Goal: Transaction & Acquisition: Purchase product/service

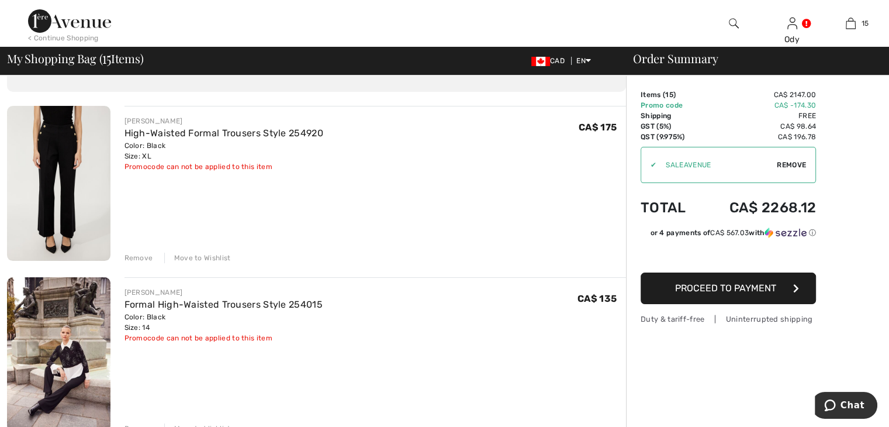
scroll to position [69, 0]
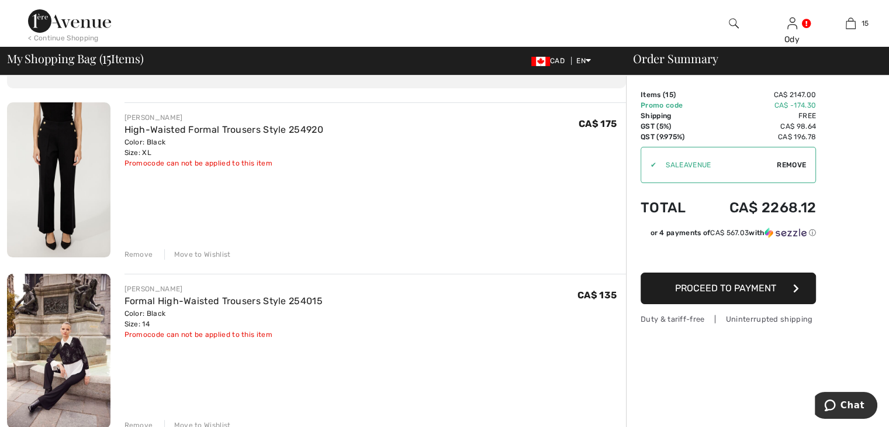
click at [136, 255] on div "Remove" at bounding box center [138, 254] width 29 height 11
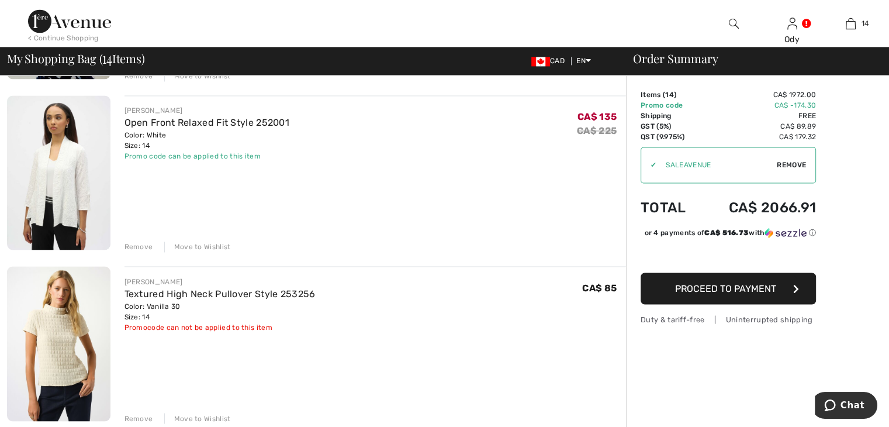
scroll to position [1952, 0]
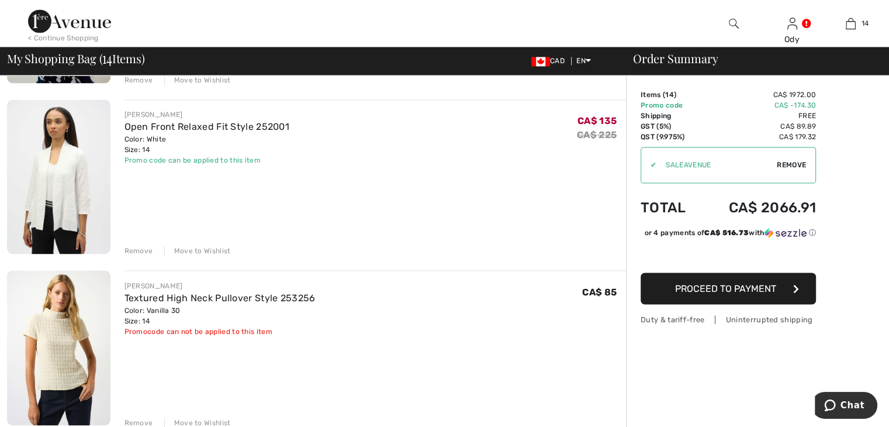
click at [139, 250] on div "Remove" at bounding box center [138, 250] width 29 height 11
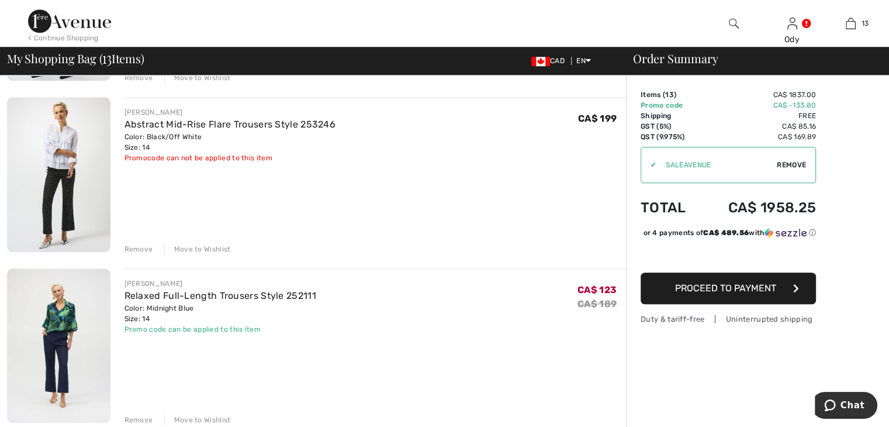
scroll to position [1060, 0]
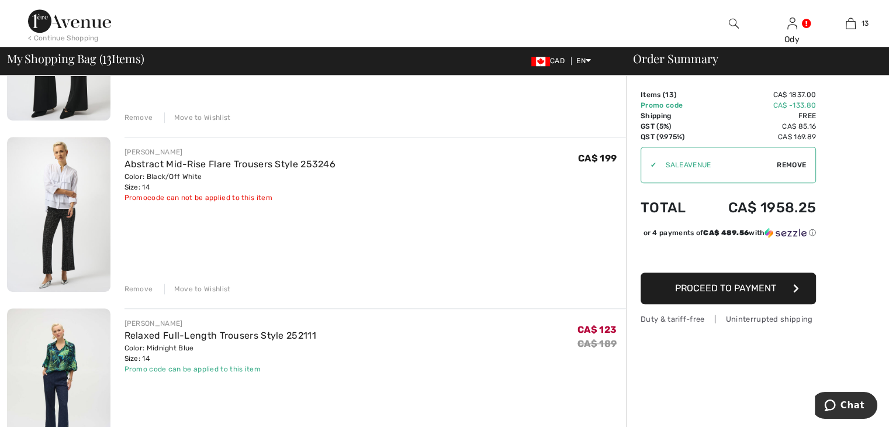
click at [72, 234] on img at bounding box center [58, 214] width 103 height 154
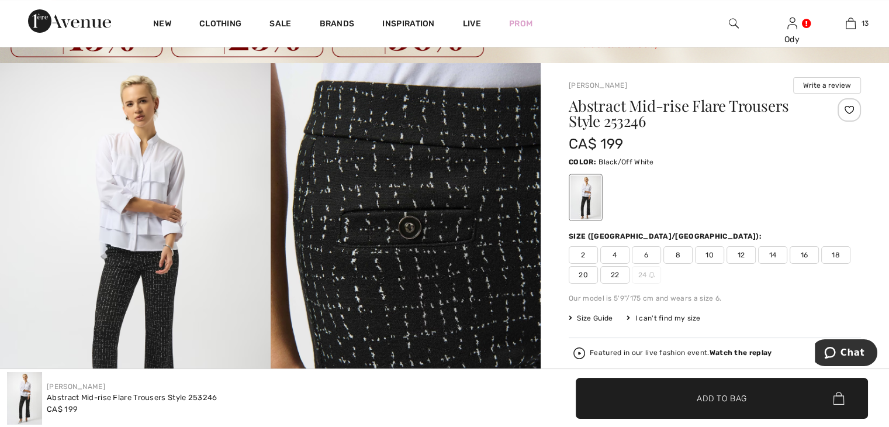
scroll to position [43, 0]
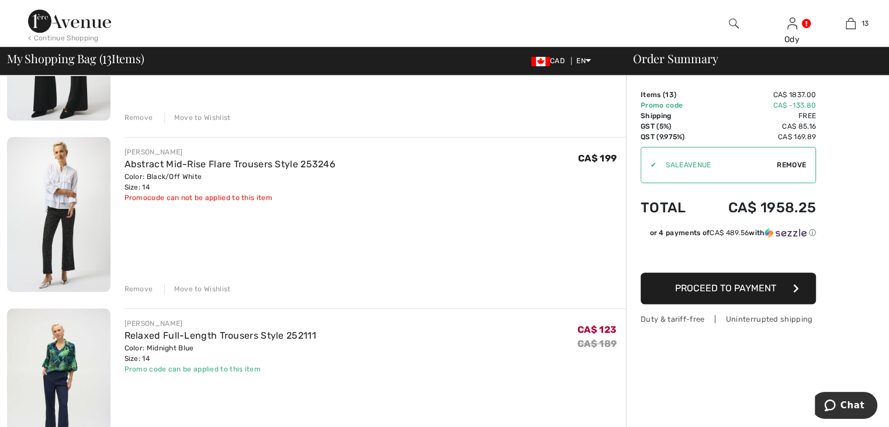
click at [137, 289] on div "Remove" at bounding box center [138, 288] width 29 height 11
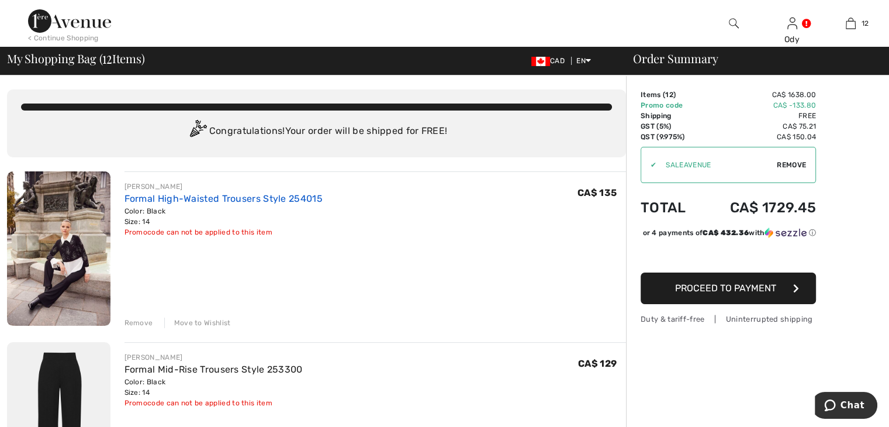
click at [161, 201] on link "Formal High-Waisted Trousers Style 254015" at bounding box center [223, 198] width 198 height 11
click at [207, 323] on div "Move to Wishlist" at bounding box center [197, 322] width 67 height 11
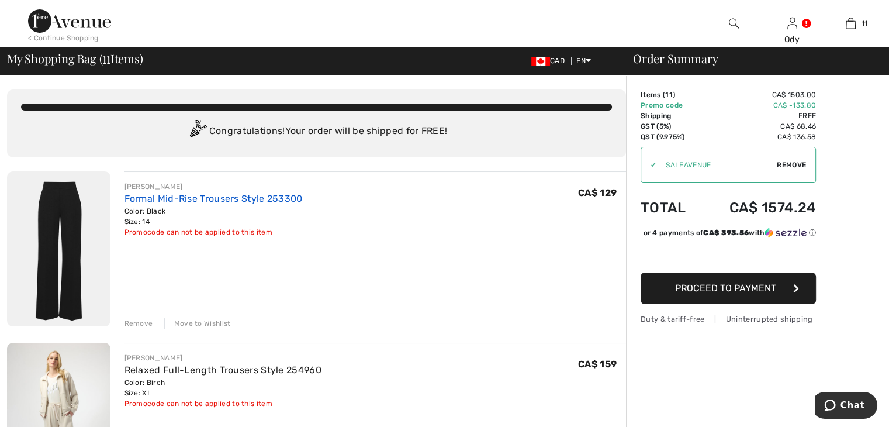
click at [199, 195] on link "Formal Mid-Rise Trousers Style 253300" at bounding box center [213, 198] width 178 height 11
click at [191, 323] on div "Move to Wishlist" at bounding box center [197, 323] width 67 height 11
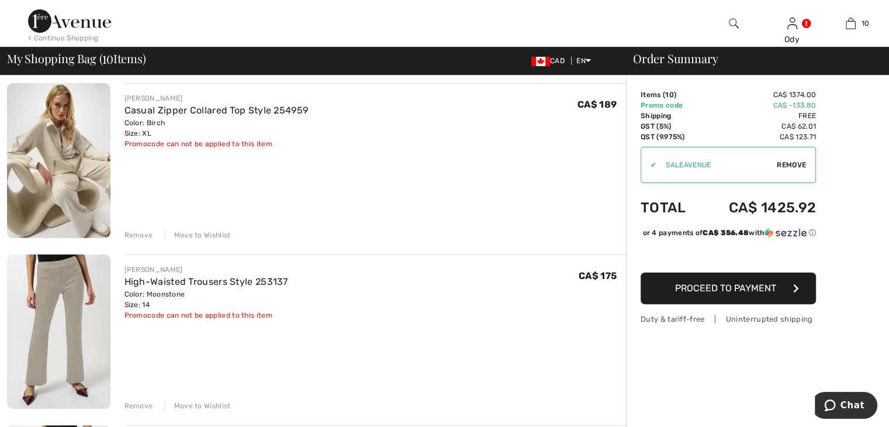
scroll to position [272, 0]
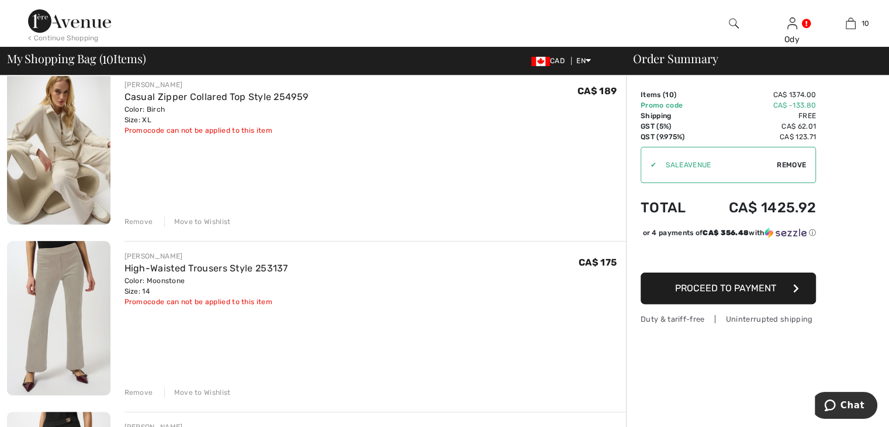
click at [206, 393] on div "Move to Wishlist" at bounding box center [197, 392] width 67 height 11
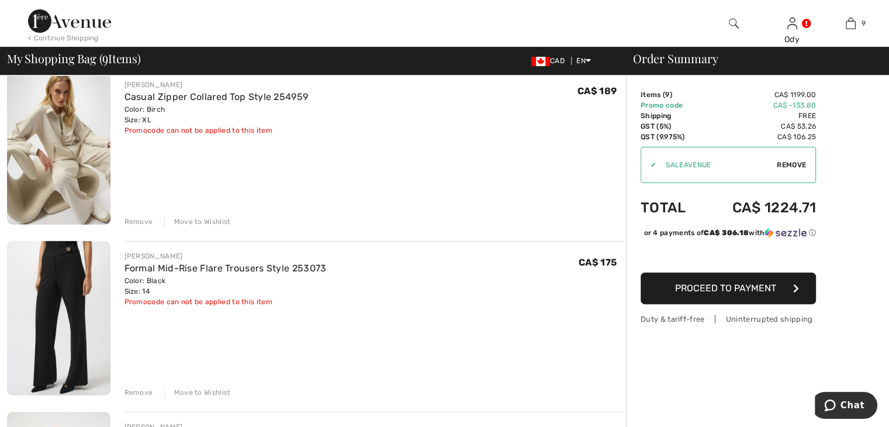
scroll to position [409, 0]
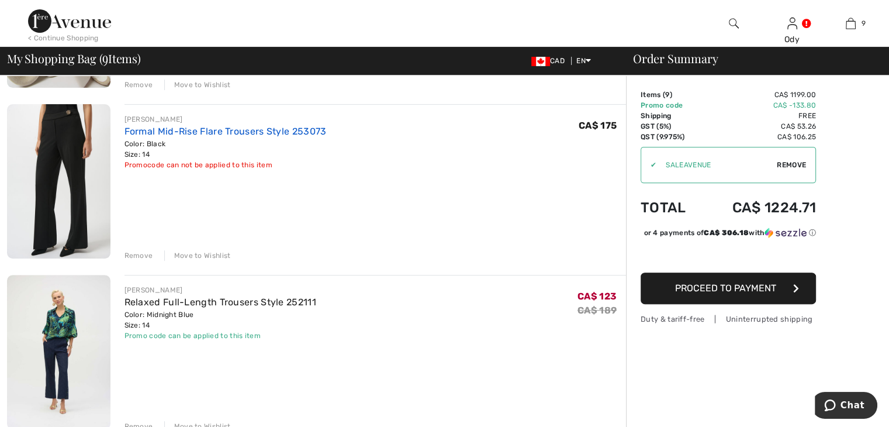
click at [154, 129] on link "Formal Mid-Rise Flare Trousers Style 253073" at bounding box center [225, 131] width 202 height 11
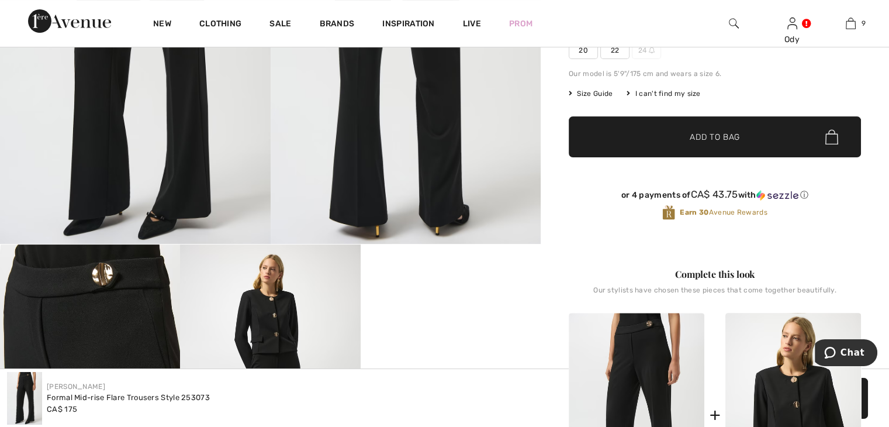
scroll to position [272, 0]
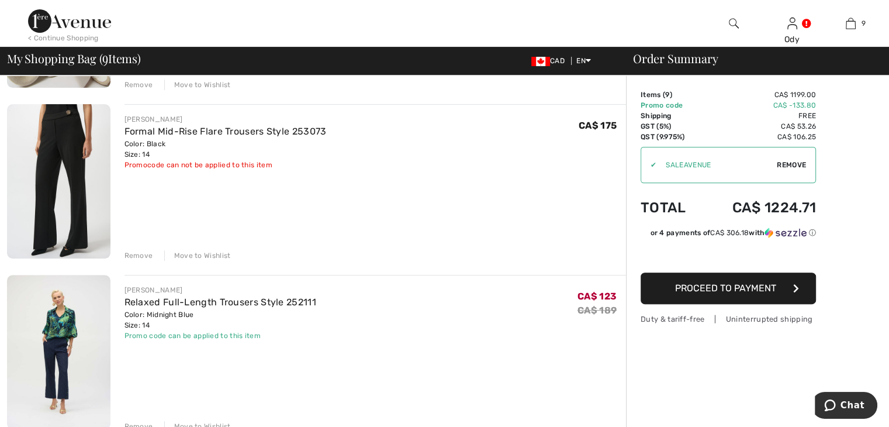
click at [192, 254] on div "Move to Wishlist" at bounding box center [197, 255] width 67 height 11
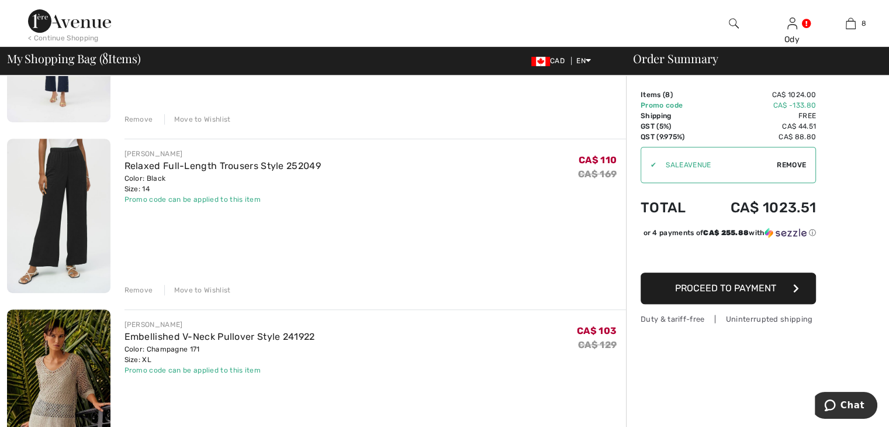
scroll to position [409, 0]
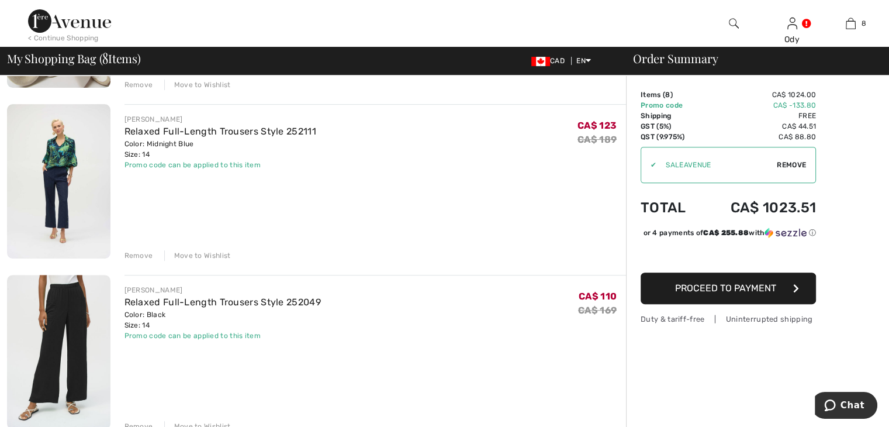
click at [75, 302] on img at bounding box center [58, 352] width 103 height 154
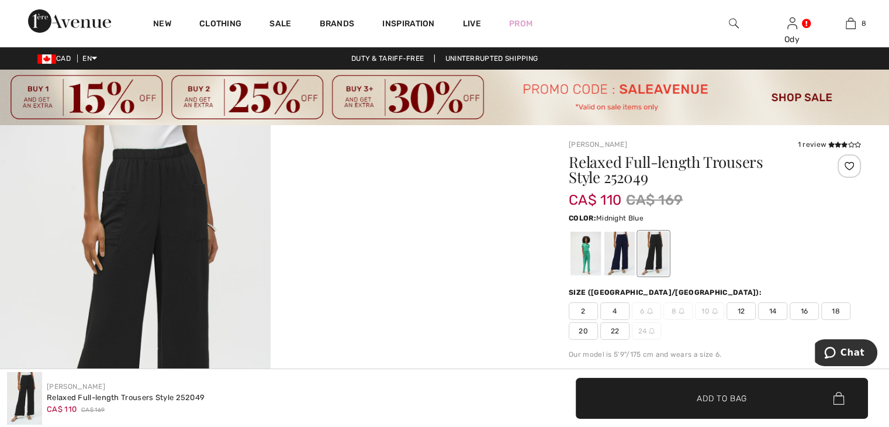
click at [626, 258] on div at bounding box center [619, 253] width 30 height 44
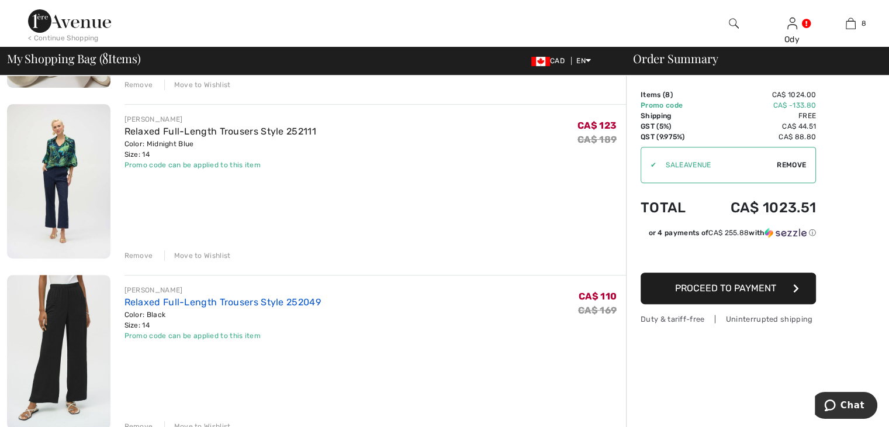
click at [162, 303] on link "Relaxed Full-Length Trousers Style 252049" at bounding box center [222, 301] width 196 height 11
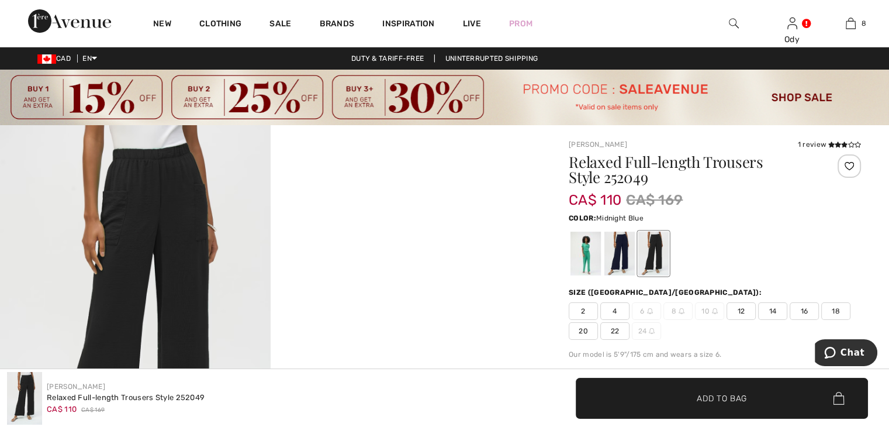
click at [622, 255] on div at bounding box center [619, 253] width 30 height 44
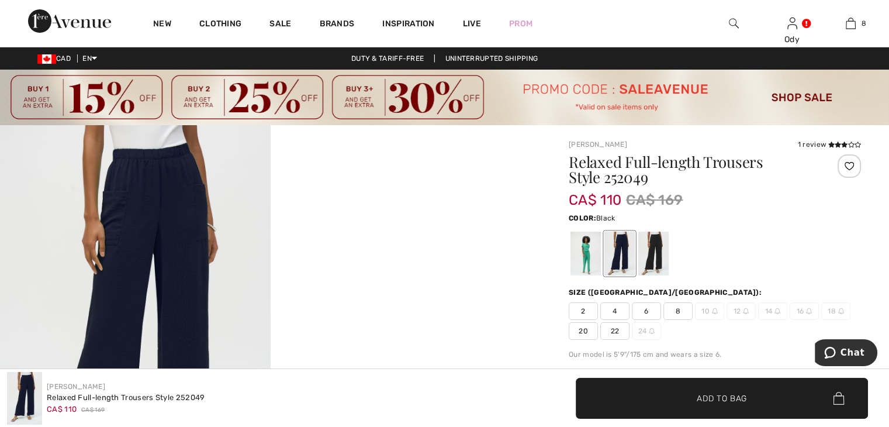
click at [650, 248] on div at bounding box center [653, 253] width 30 height 44
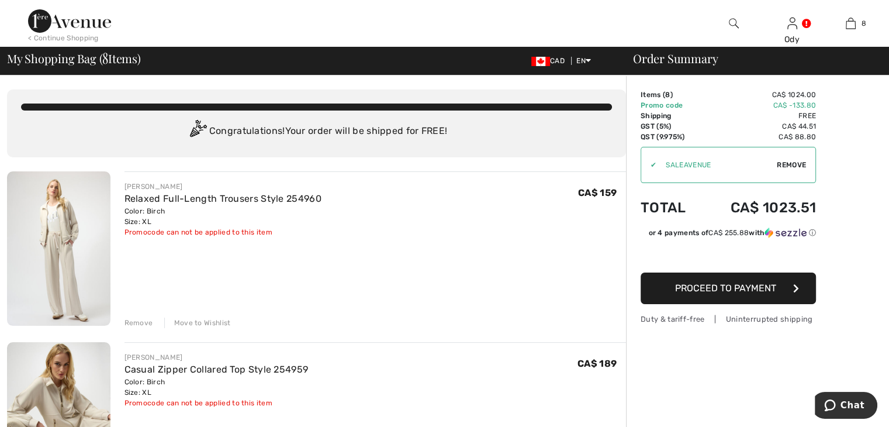
click at [84, 254] on img at bounding box center [58, 248] width 103 height 154
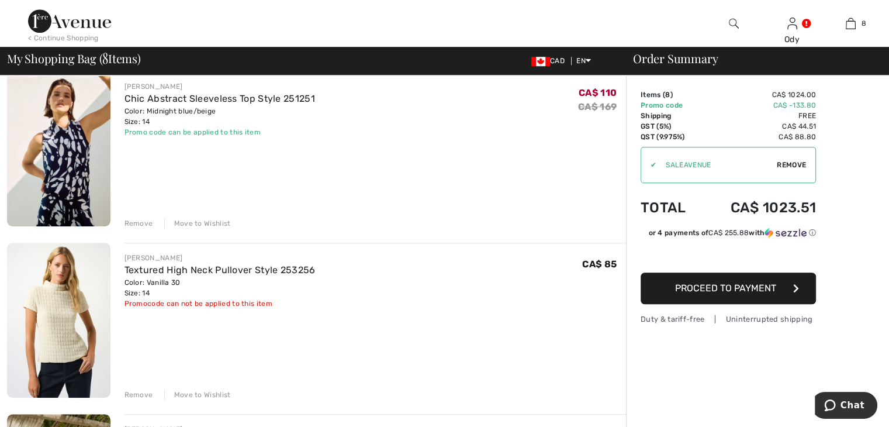
scroll to position [818, 0]
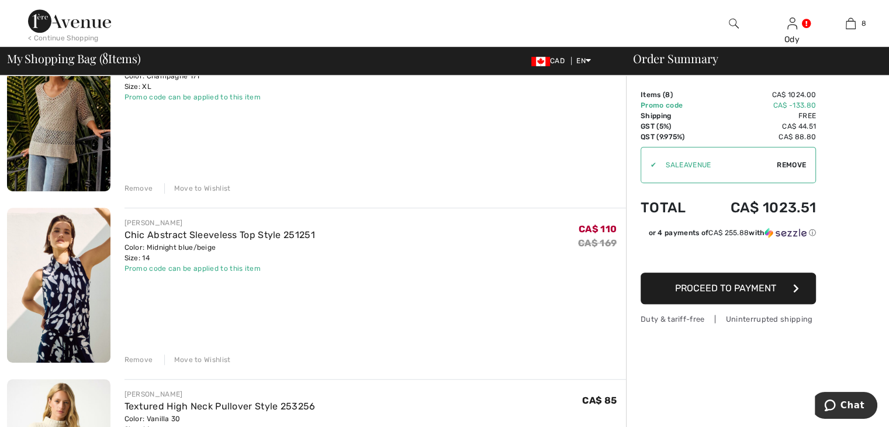
click at [134, 357] on div "Remove" at bounding box center [138, 359] width 29 height 11
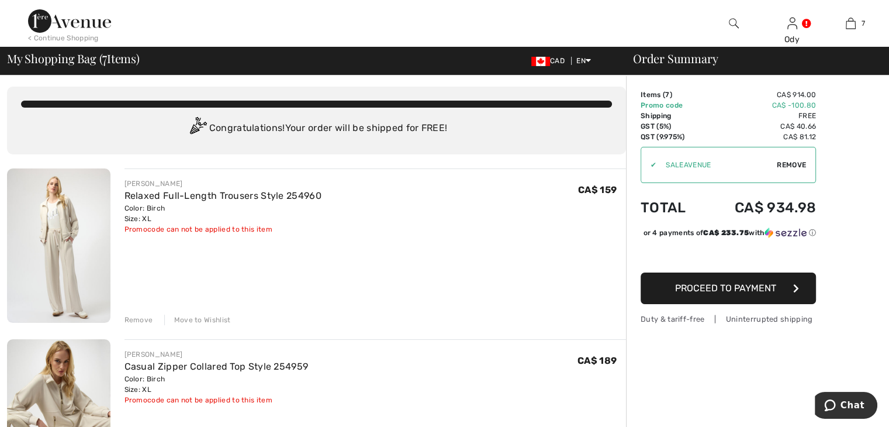
scroll to position [0, 0]
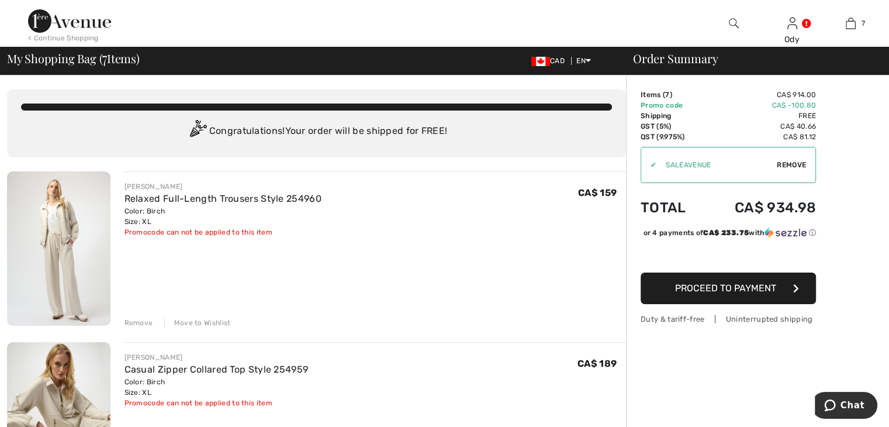
drag, startPoint x: 204, startPoint y: 202, endPoint x: 226, endPoint y: 174, distance: 36.2
click at [205, 202] on link "Relaxed Full-Length Trousers Style 254960" at bounding box center [222, 198] width 197 height 11
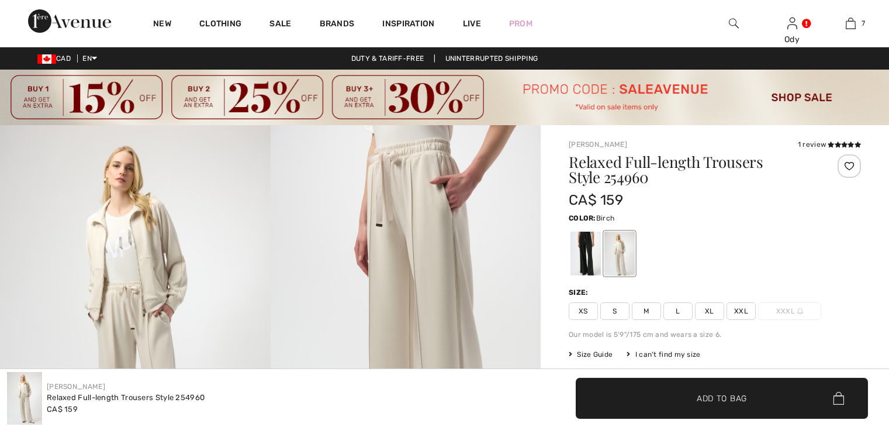
checkbox input "true"
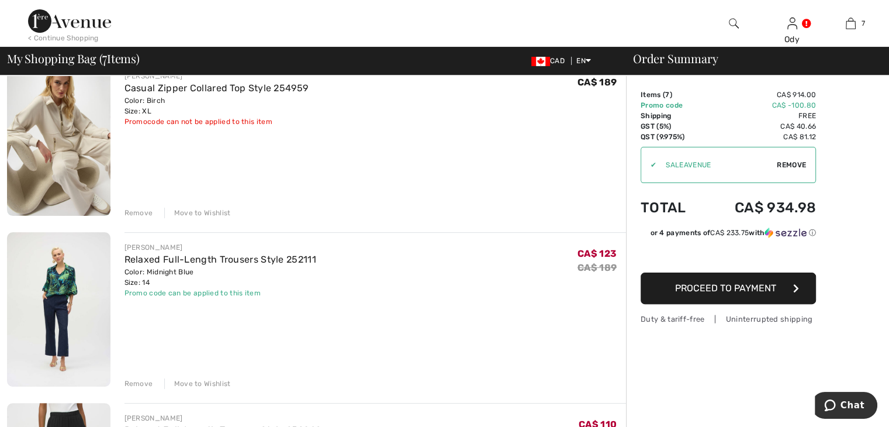
scroll to position [272, 0]
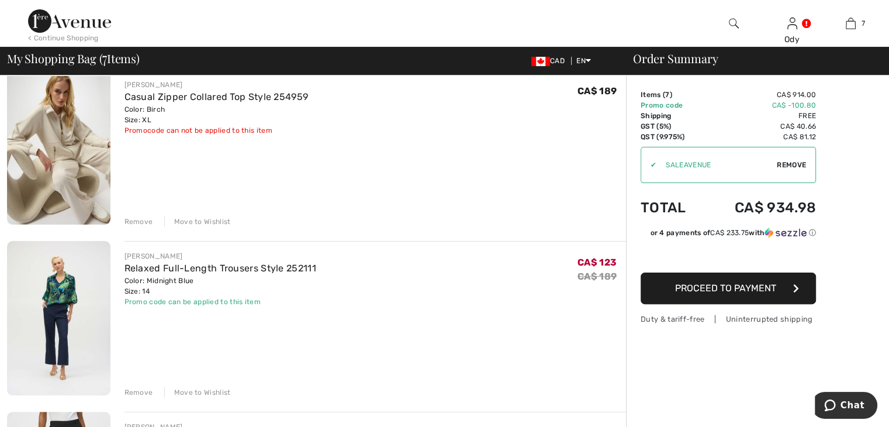
click at [735, 294] on button "Proceed to Payment" at bounding box center [728, 288] width 175 height 32
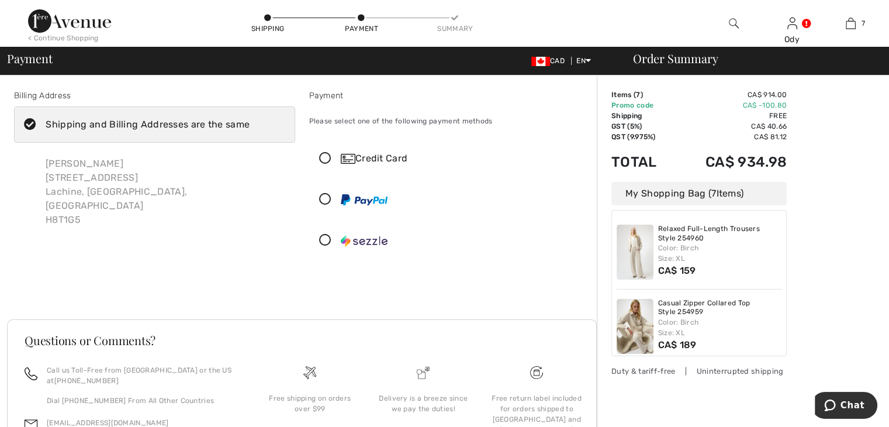
scroll to position [85, 0]
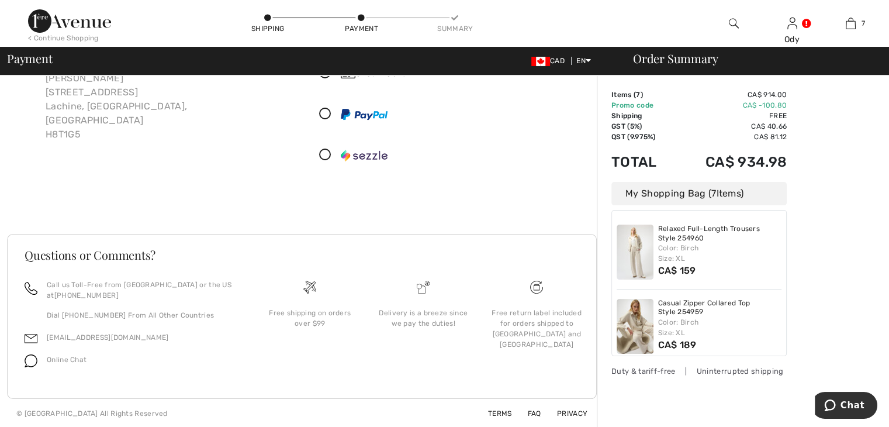
click at [269, 15] on icon at bounding box center [267, 18] width 7 height 7
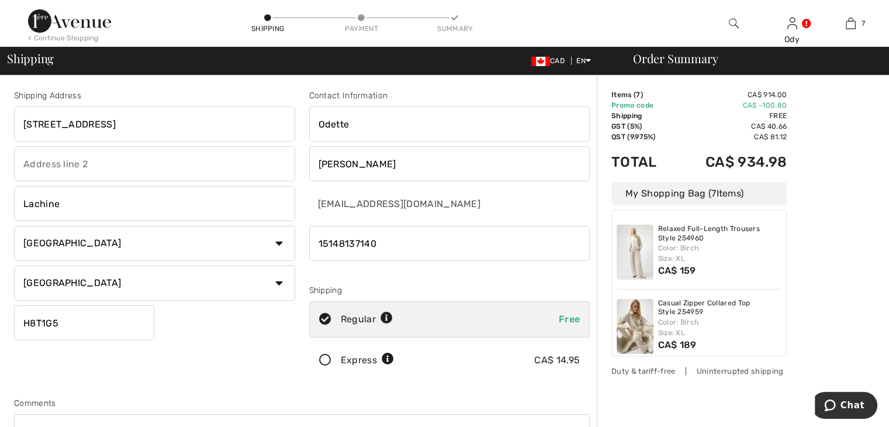
click at [362, 17] on icon at bounding box center [361, 18] width 7 height 7
click at [362, 20] on icon at bounding box center [361, 18] width 7 height 7
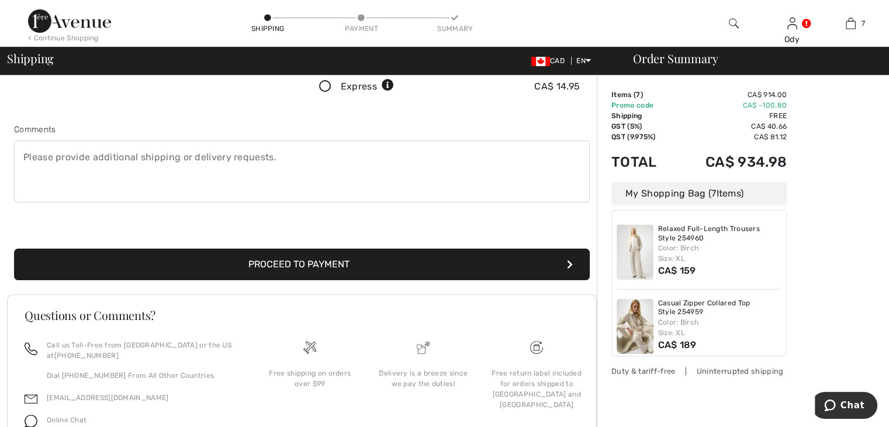
scroll to position [333, 0]
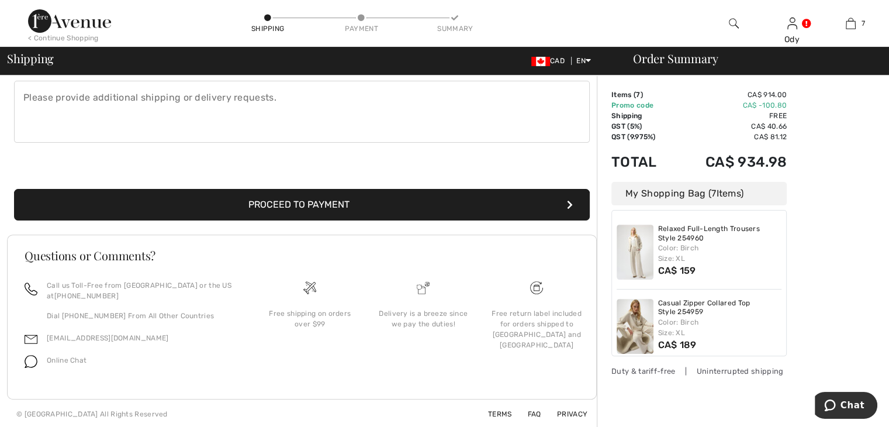
click at [323, 203] on button "Proceed to Payment" at bounding box center [302, 205] width 576 height 32
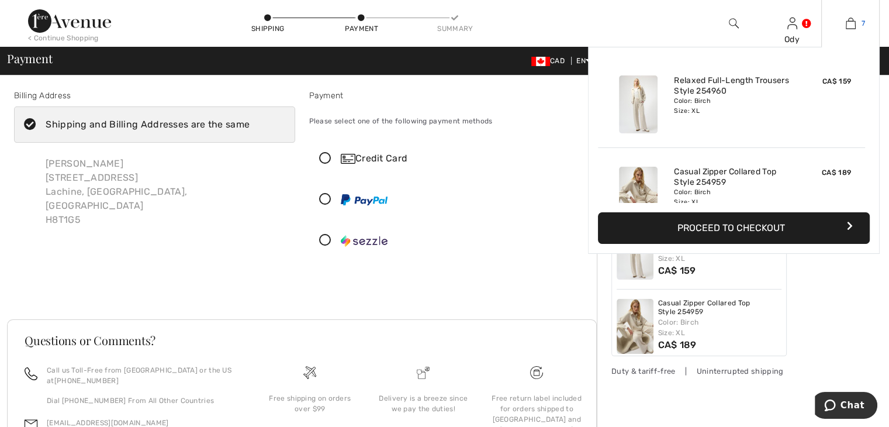
click at [853, 23] on img at bounding box center [851, 23] width 10 height 14
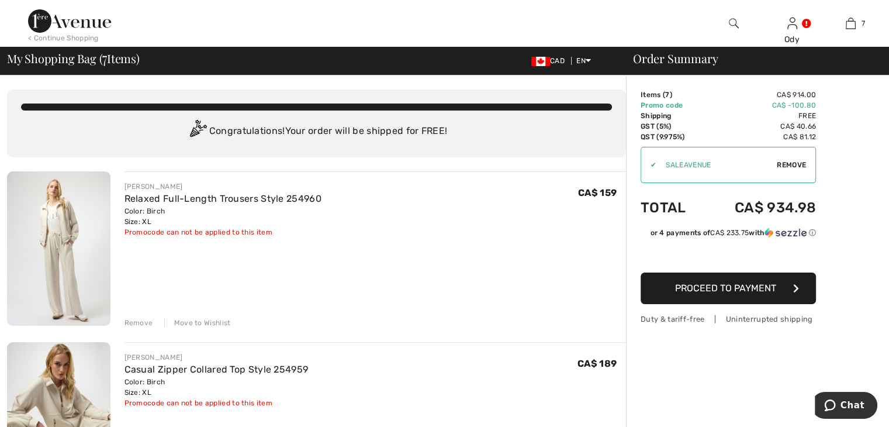
click at [791, 164] on span "Remove" at bounding box center [791, 165] width 29 height 11
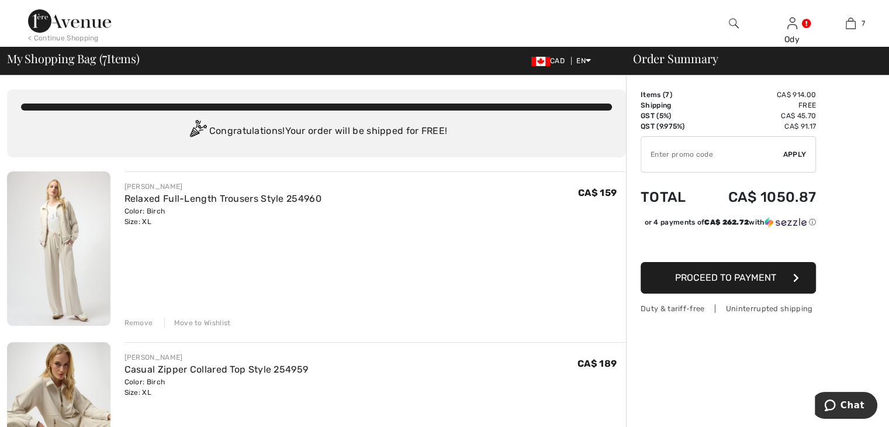
click at [706, 161] on input "TEXT" at bounding box center [712, 154] width 142 height 35
click at [799, 153] on span "Apply" at bounding box center [794, 154] width 23 height 11
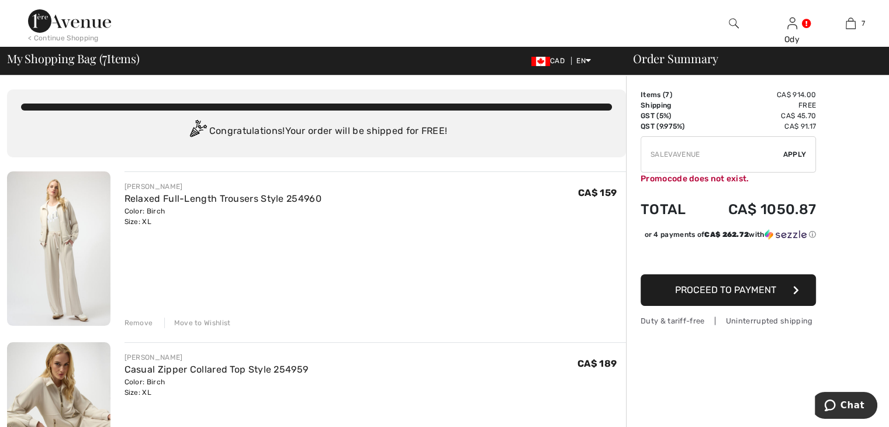
click at [669, 154] on input "TEXT" at bounding box center [712, 154] width 142 height 35
type input "SALEAVENUE"
click at [792, 157] on span "Apply" at bounding box center [794, 154] width 23 height 11
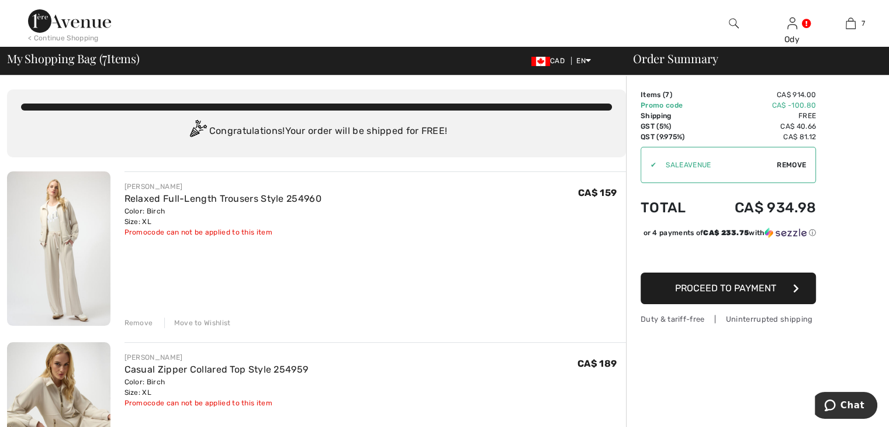
click at [419, 122] on div "Congratulations! Your order will be shipped for FREE!" at bounding box center [316, 131] width 591 height 23
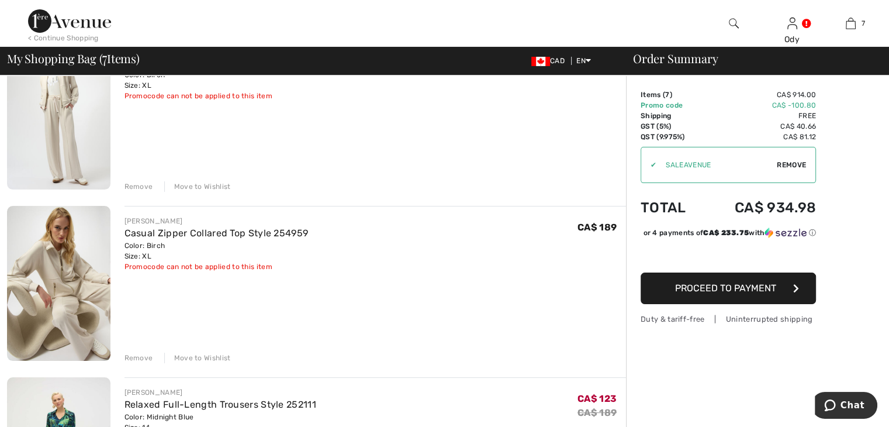
click at [215, 185] on div "Move to Wishlist" at bounding box center [197, 186] width 67 height 11
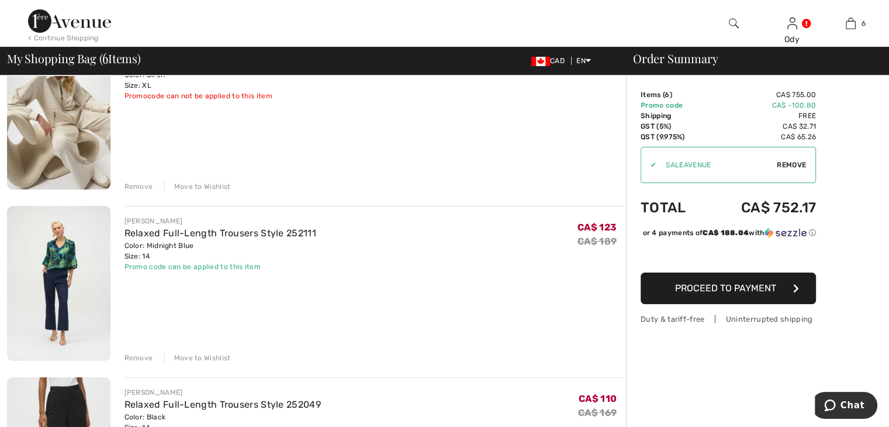
scroll to position [122, 0]
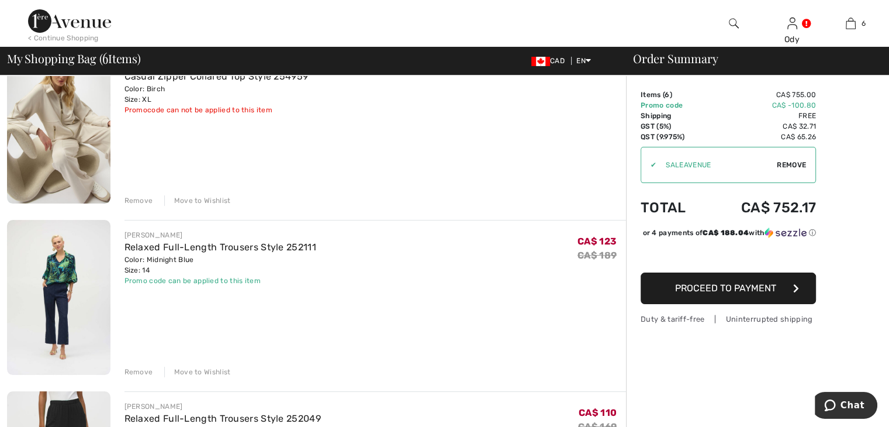
click at [196, 202] on div "Move to Wishlist" at bounding box center [197, 200] width 67 height 11
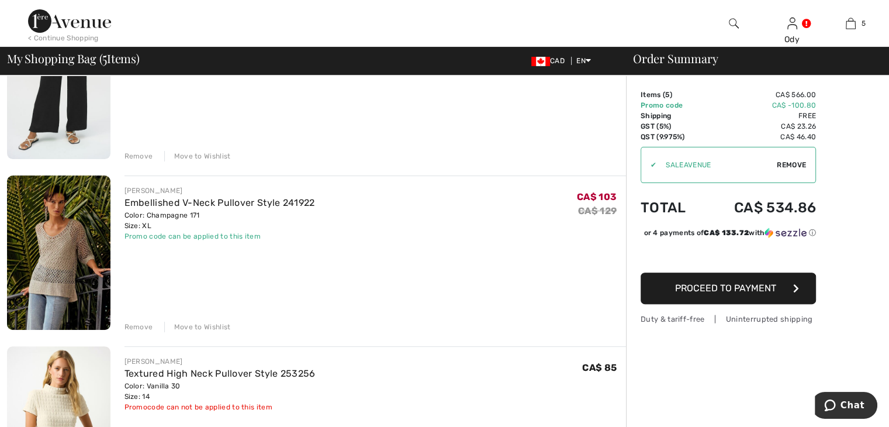
scroll to position [348, 0]
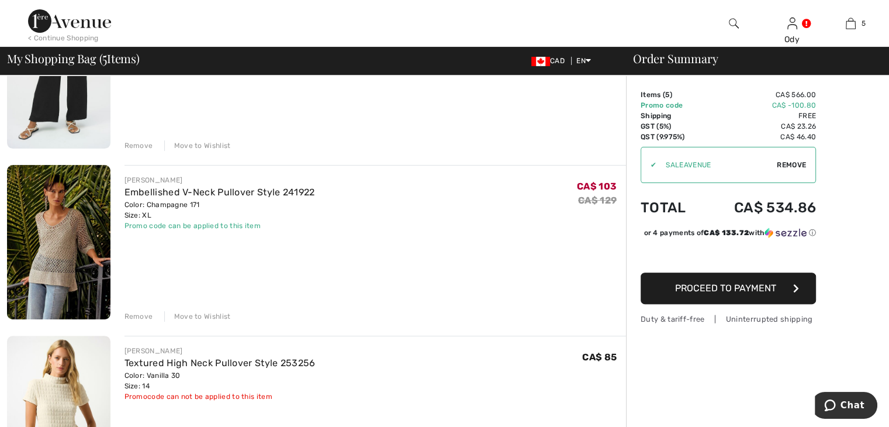
click at [216, 316] on div "Move to Wishlist" at bounding box center [197, 316] width 67 height 11
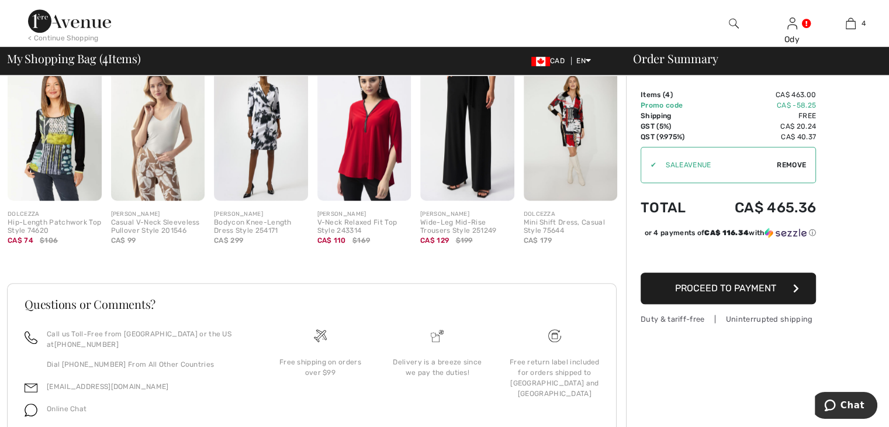
scroll to position [897, 0]
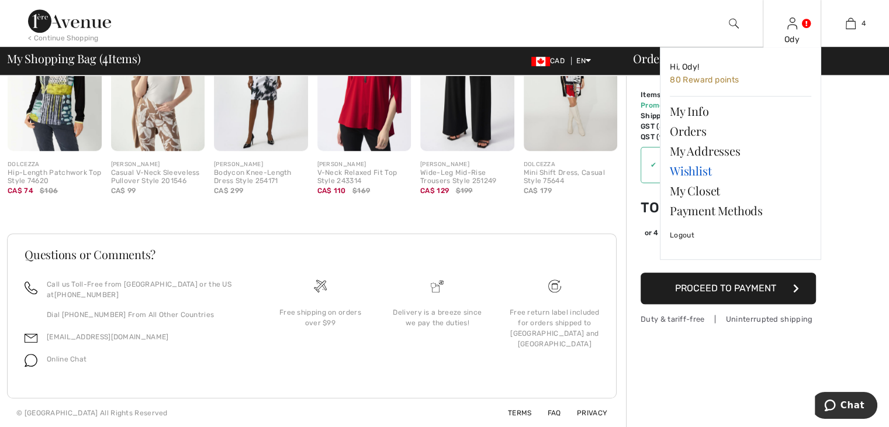
click at [693, 172] on link "Wishlist" at bounding box center [740, 171] width 141 height 20
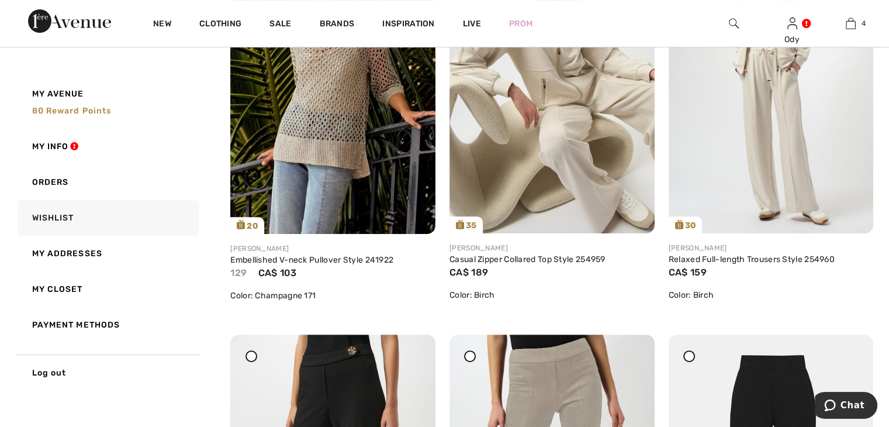
scroll to position [362, 0]
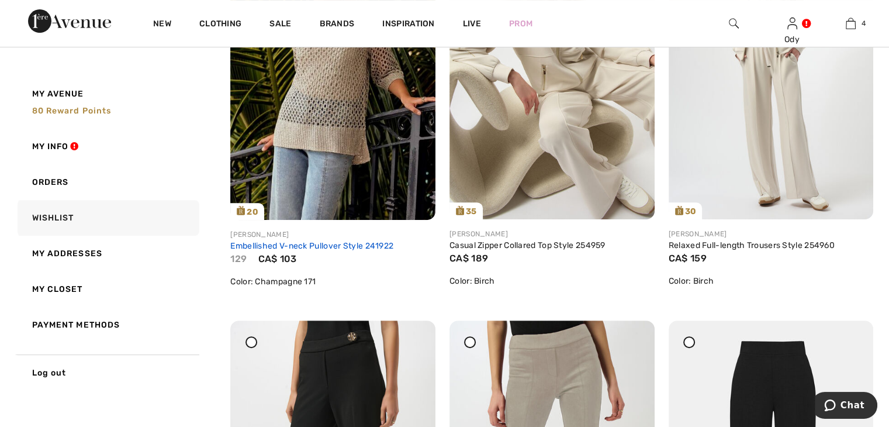
click at [310, 247] on link "Embellished V-neck Pullover Style 241922" at bounding box center [311, 246] width 163 height 10
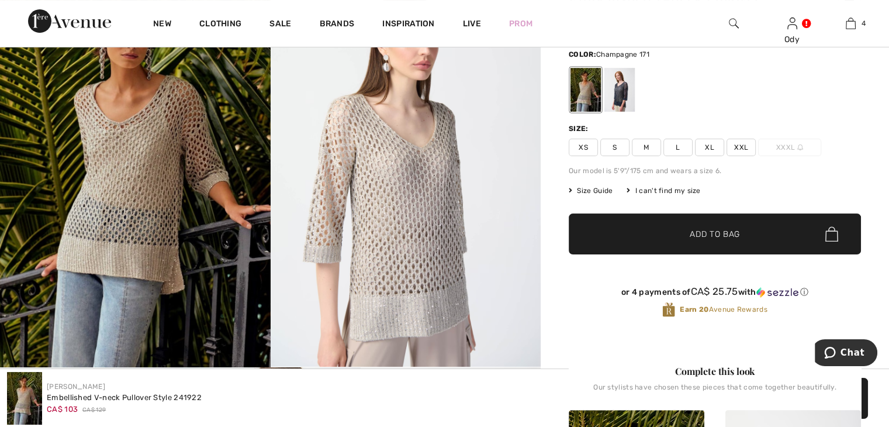
scroll to position [160, 0]
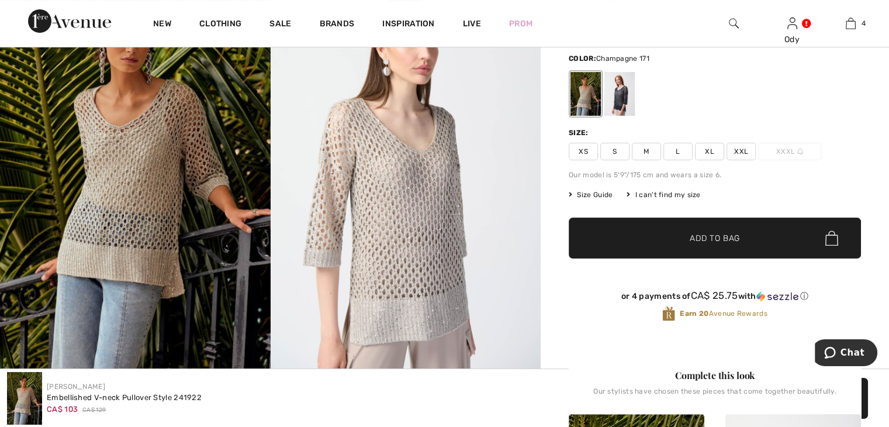
click at [708, 151] on span "XL" at bounding box center [709, 152] width 29 height 18
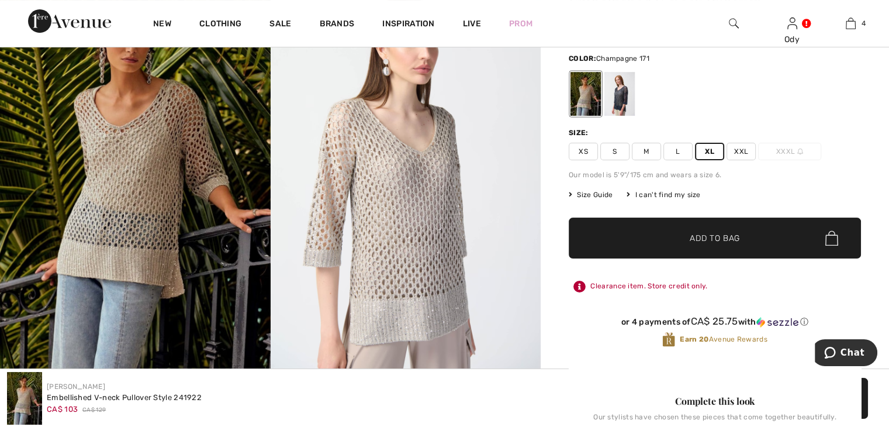
click at [730, 234] on span "Add to Bag" at bounding box center [715, 238] width 50 height 12
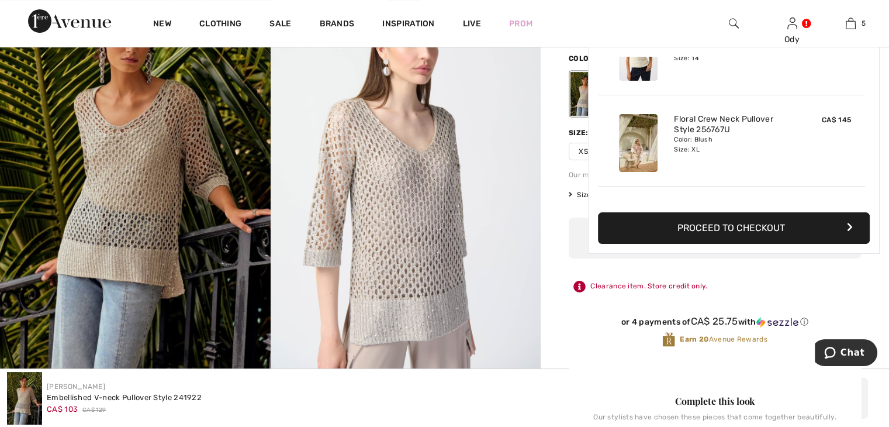
scroll to position [309, 0]
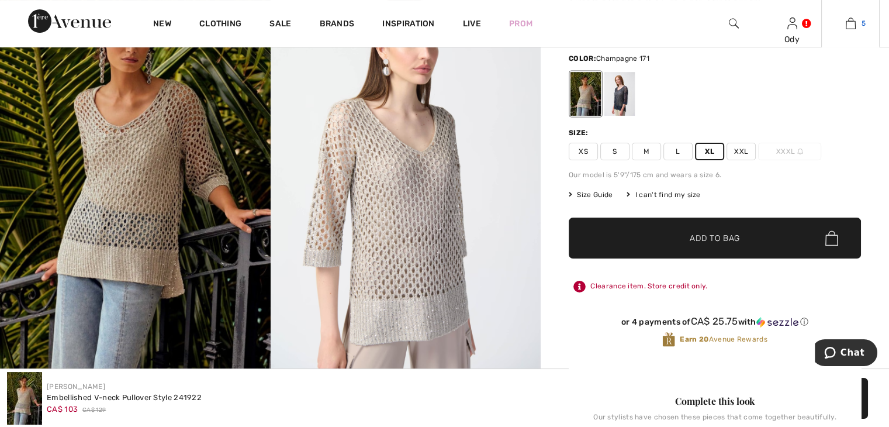
click at [850, 22] on img at bounding box center [851, 23] width 10 height 14
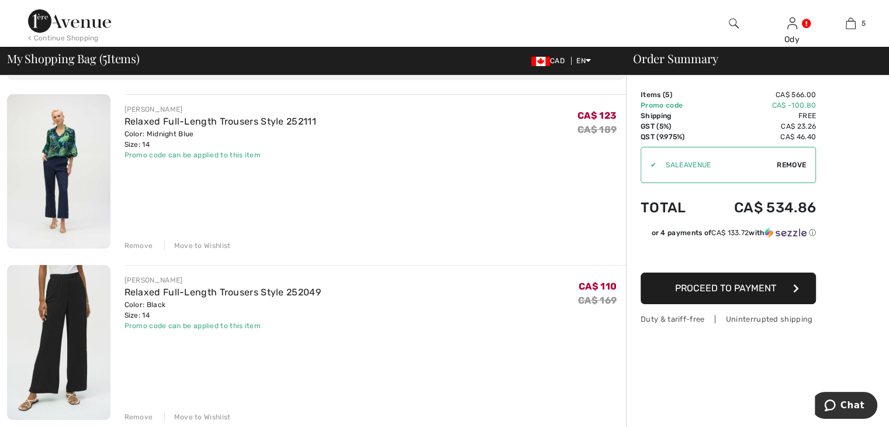
scroll to position [68, 0]
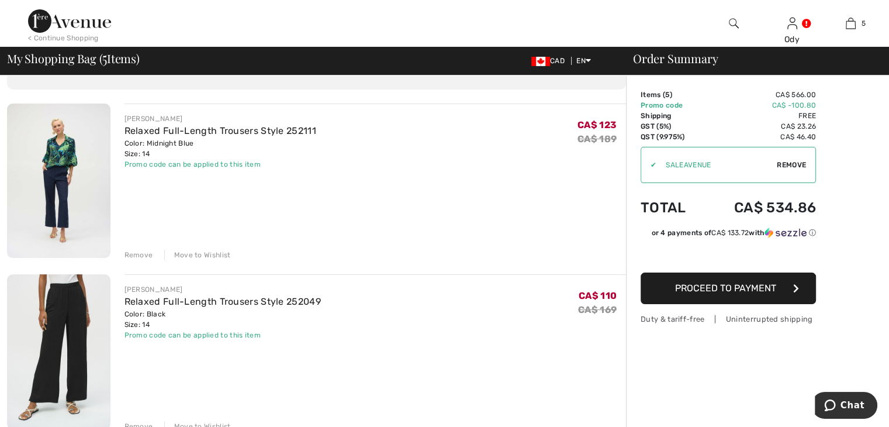
click at [740, 289] on span "Proceed to Payment" at bounding box center [725, 287] width 101 height 11
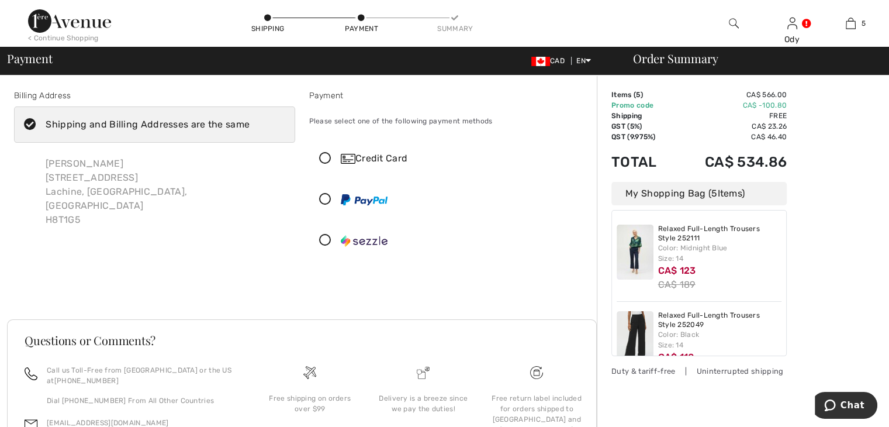
click at [326, 162] on icon at bounding box center [325, 159] width 31 height 12
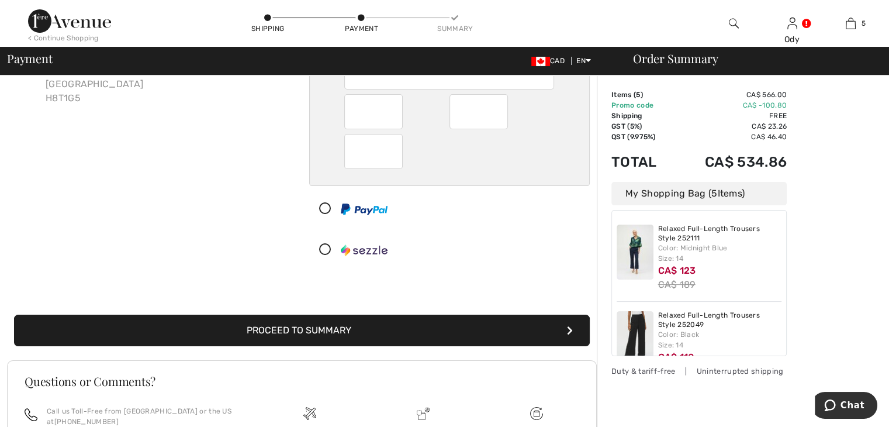
scroll to position [136, 0]
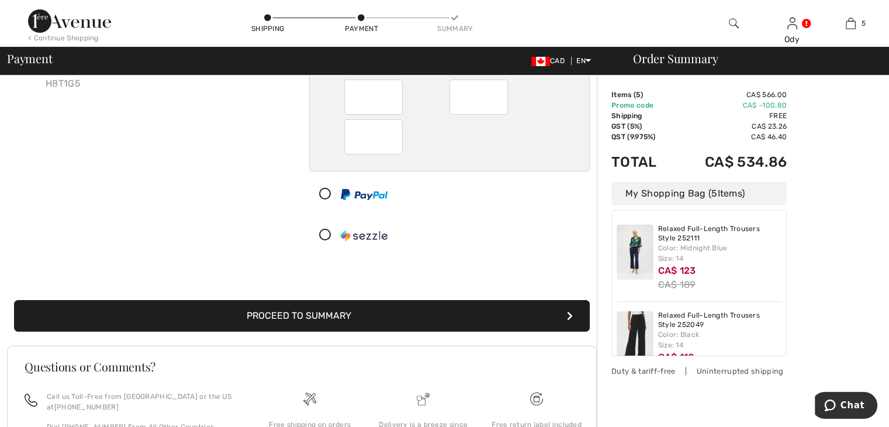
click at [359, 310] on button "Proceed to Summary" at bounding box center [302, 316] width 576 height 32
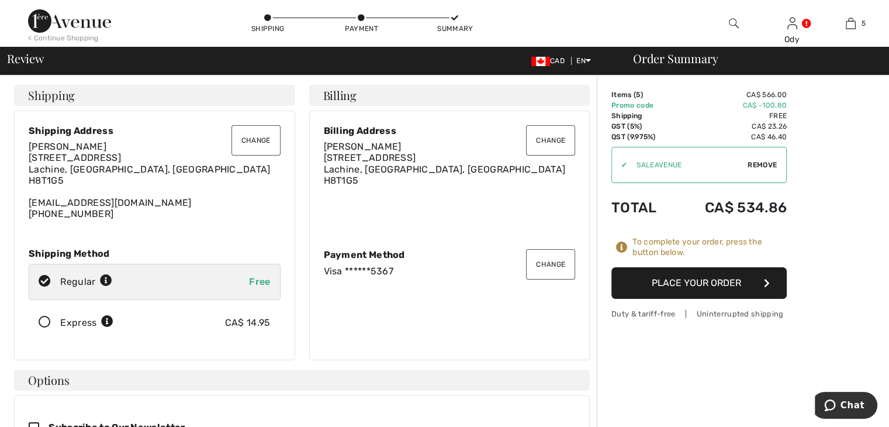
click at [717, 283] on button "Place Your Order" at bounding box center [698, 283] width 175 height 32
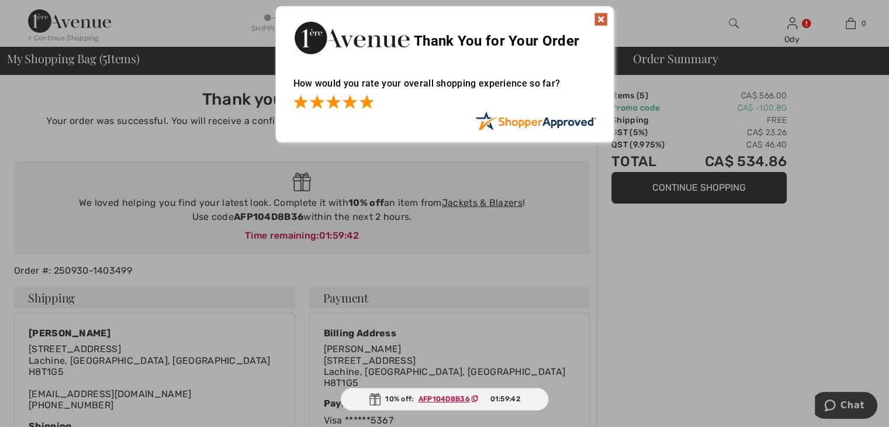
click at [367, 102] on span at bounding box center [366, 102] width 14 height 14
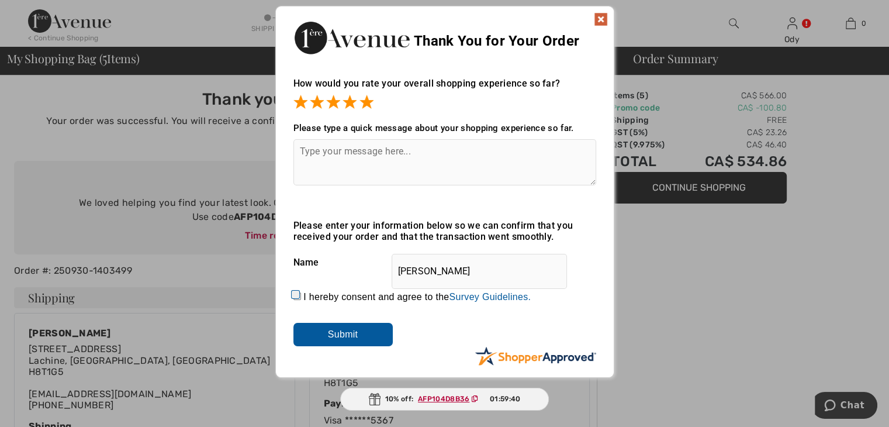
click at [350, 150] on textarea at bounding box center [444, 162] width 303 height 46
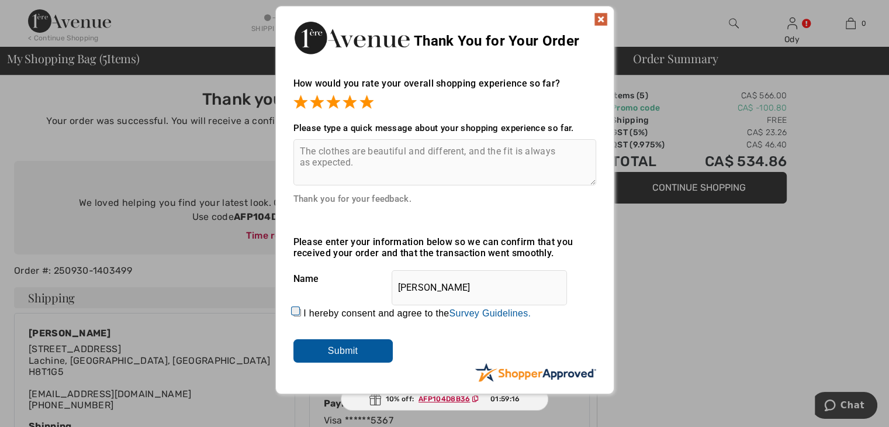
type textarea "The clothes are beautiful and different, and the fit is always as expected."
click at [297, 312] on input "I hereby consent and agree to the By submitting a review, you grant permission …" at bounding box center [297, 313] width 8 height 8
checkbox input "true"
click at [355, 361] on input "Submit" at bounding box center [342, 350] width 99 height 23
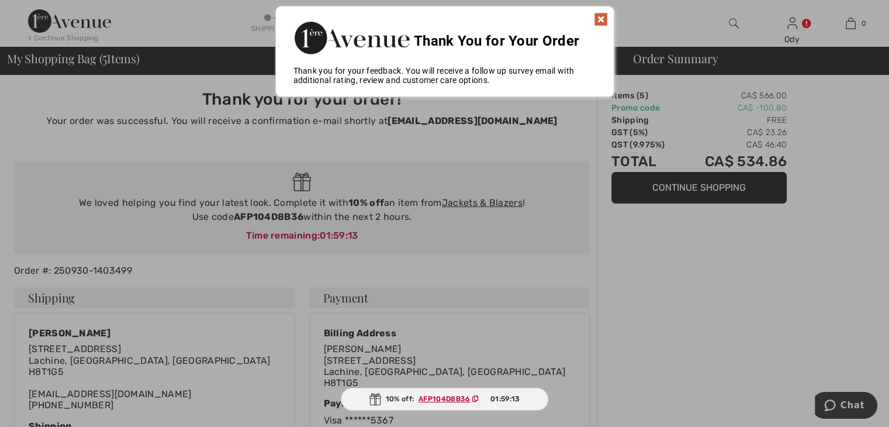
click at [600, 18] on img at bounding box center [601, 19] width 14 height 14
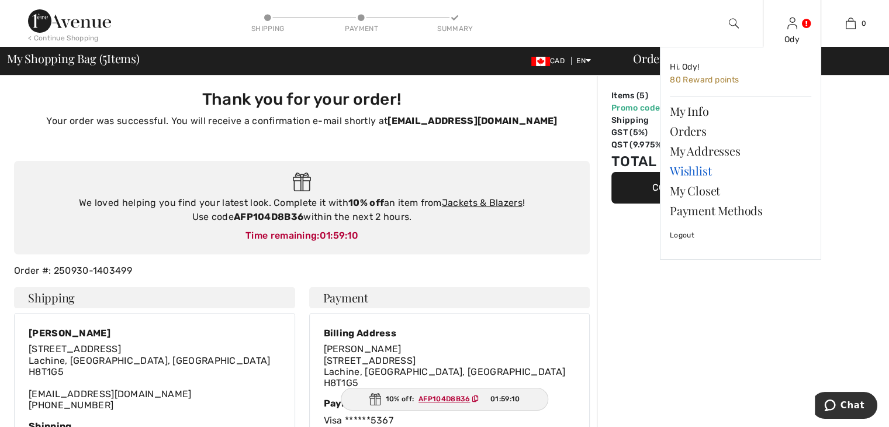
click at [696, 174] on link "Wishlist" at bounding box center [740, 171] width 141 height 20
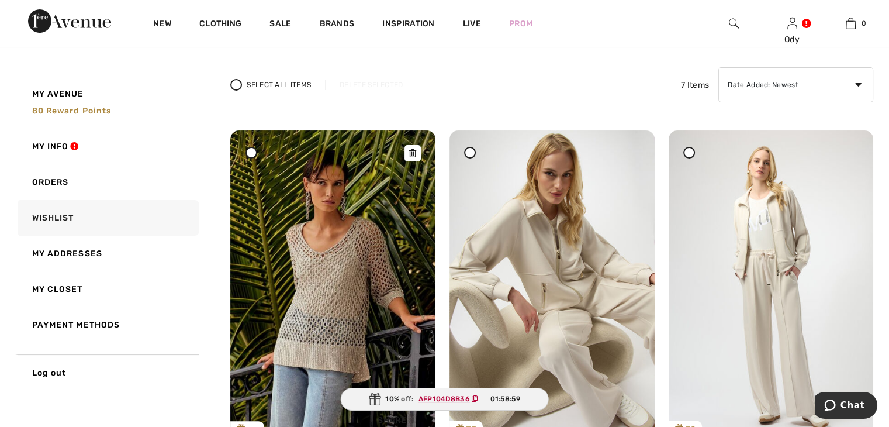
scroll to position [136, 0]
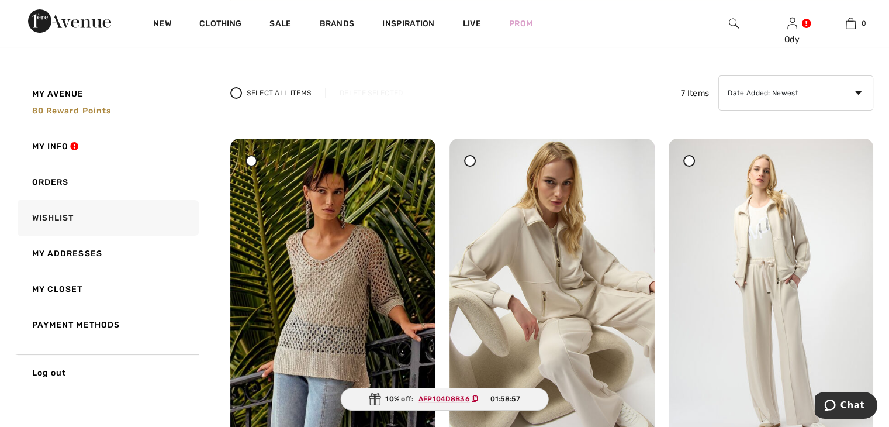
click at [255, 165] on span at bounding box center [251, 160] width 15 height 15
click at [414, 160] on icon at bounding box center [412, 161] width 7 height 8
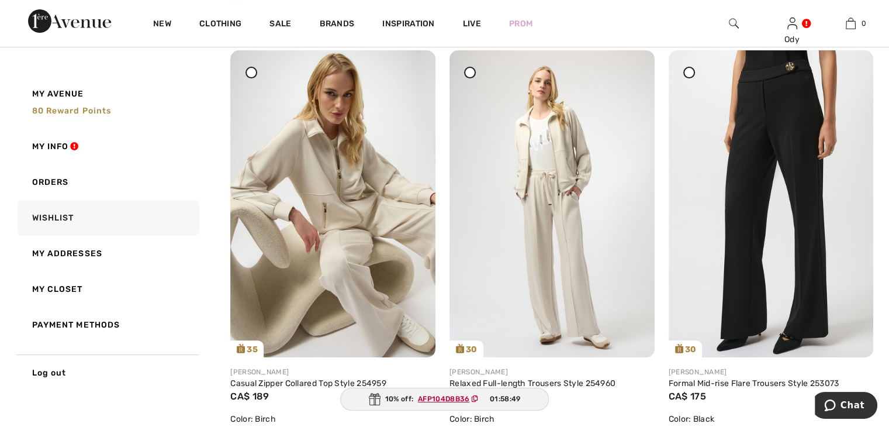
scroll to position [226, 0]
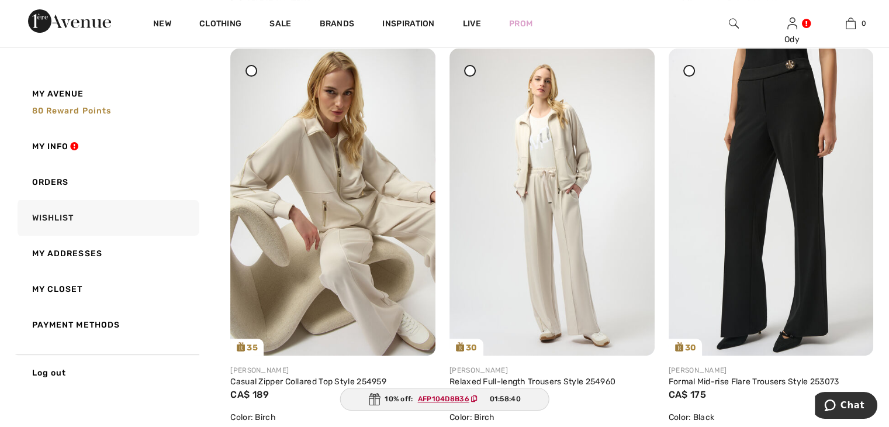
click at [252, 71] on icon at bounding box center [251, 70] width 5 height 5
click at [469, 71] on icon at bounding box center [470, 70] width 5 height 5
click at [575, 232] on img at bounding box center [551, 202] width 205 height 307
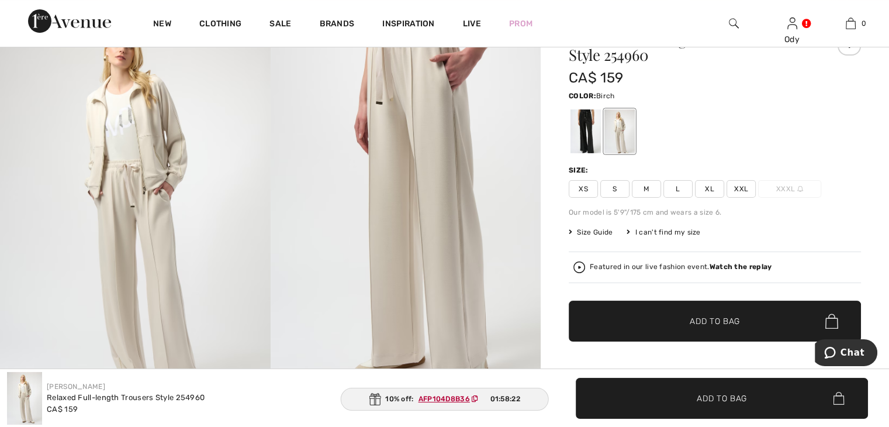
scroll to position [136, 0]
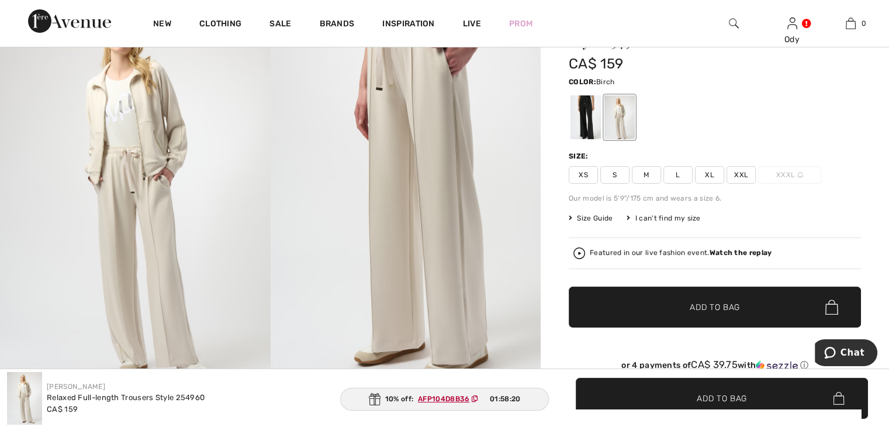
click at [452, 232] on img at bounding box center [406, 191] width 271 height 405
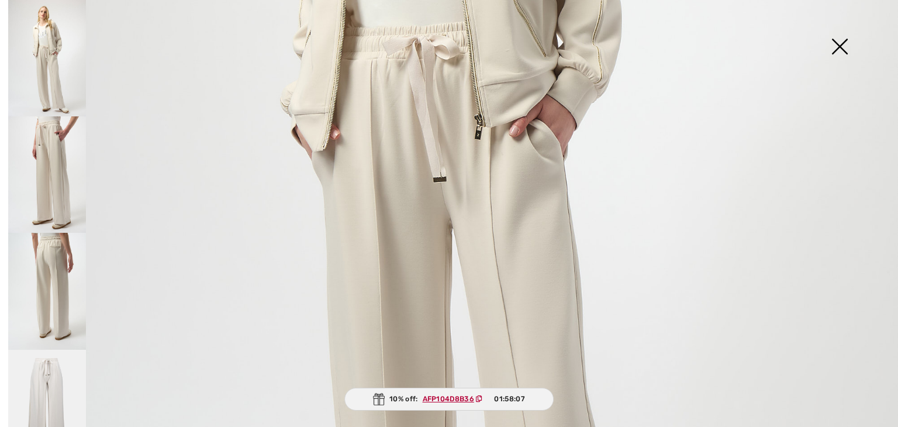
scroll to position [360, 0]
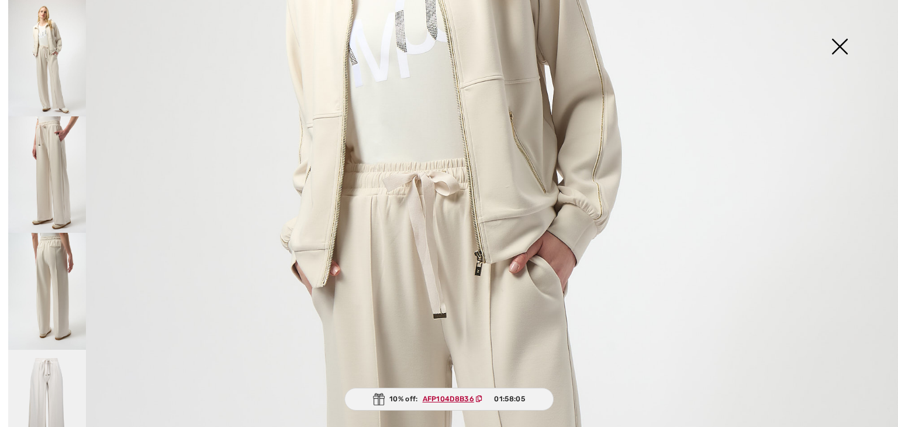
click at [836, 43] on img at bounding box center [839, 48] width 58 height 60
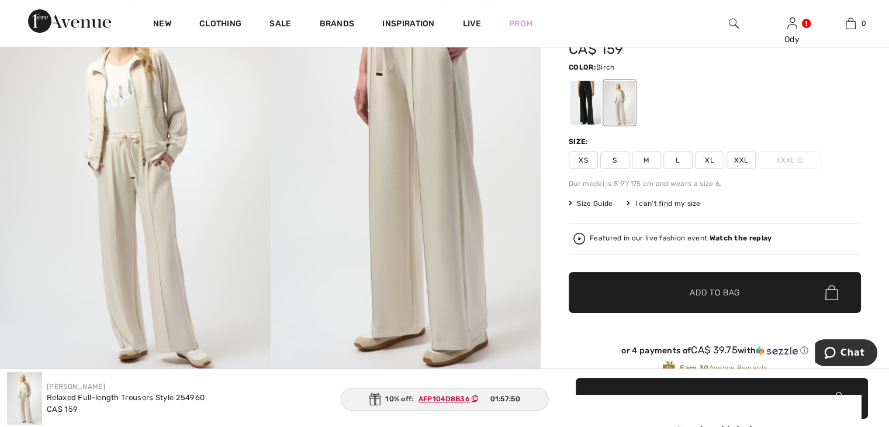
scroll to position [136, 0]
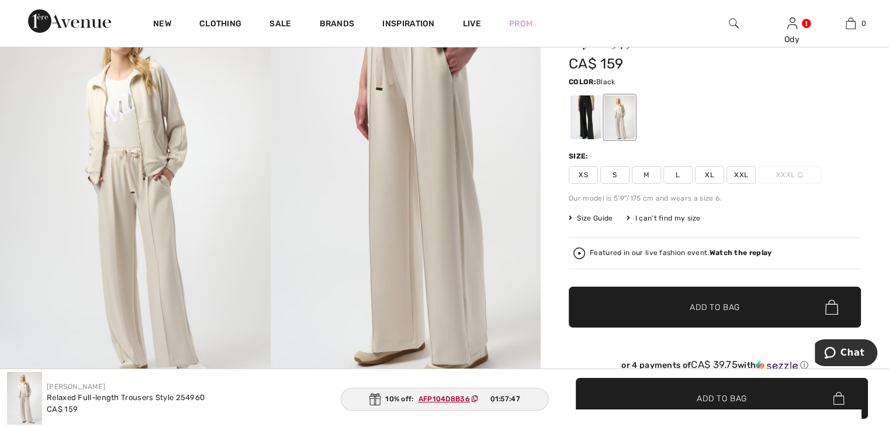
click at [594, 124] on div at bounding box center [585, 117] width 30 height 44
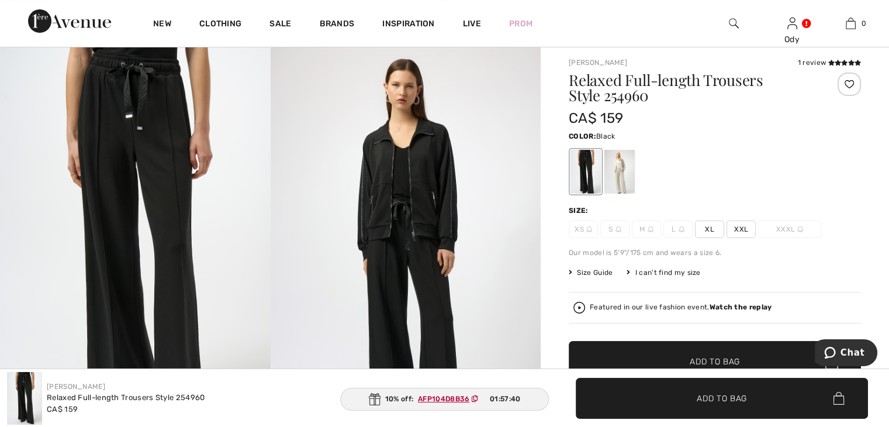
scroll to position [0, 0]
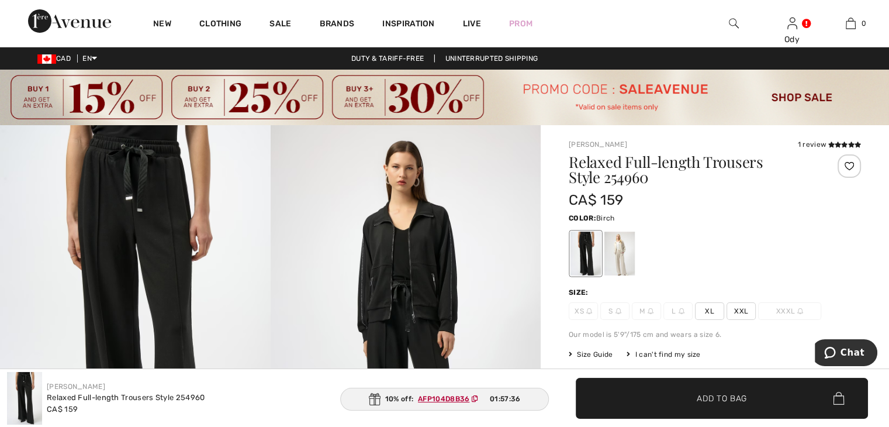
click at [623, 254] on div at bounding box center [619, 253] width 30 height 44
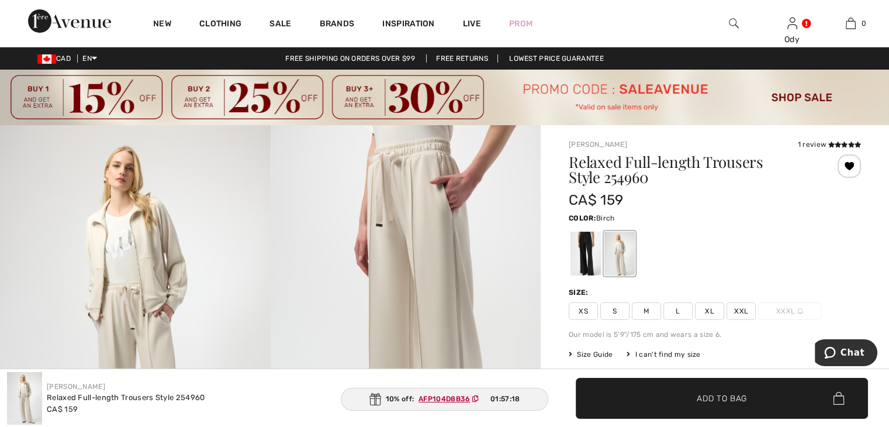
click at [705, 309] on span "XL" at bounding box center [709, 311] width 29 height 18
click at [705, 389] on span "✔ Added to Bag Add to Bag" at bounding box center [722, 398] width 292 height 41
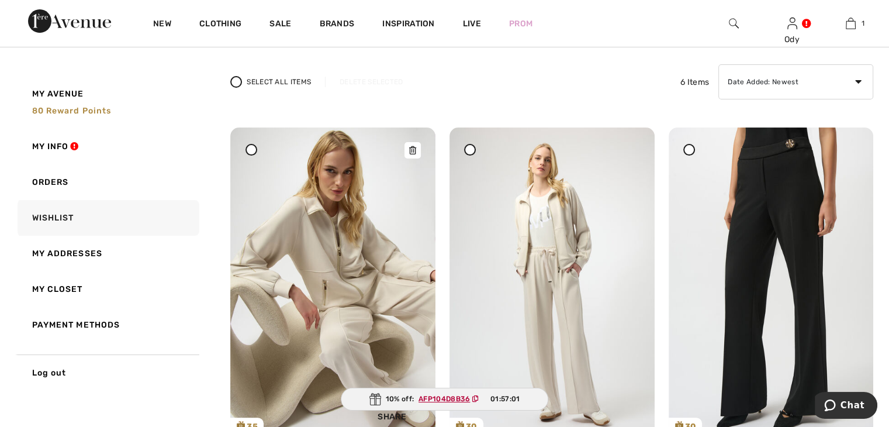
scroll to position [136, 0]
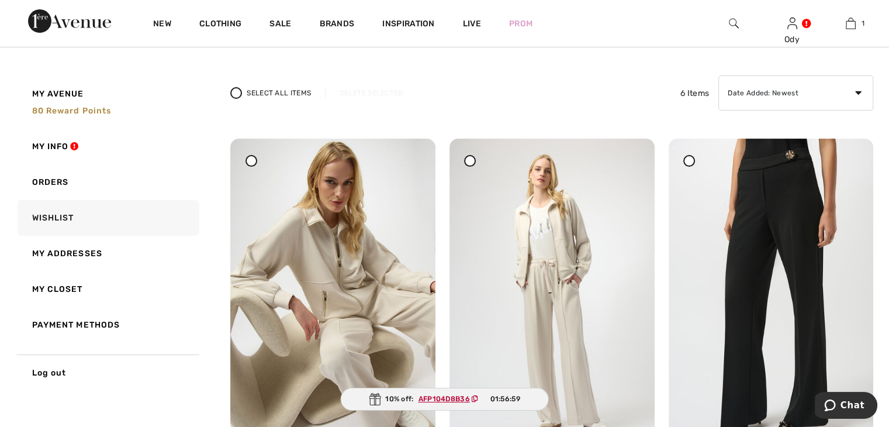
click at [252, 164] on div at bounding box center [251, 161] width 12 height 12
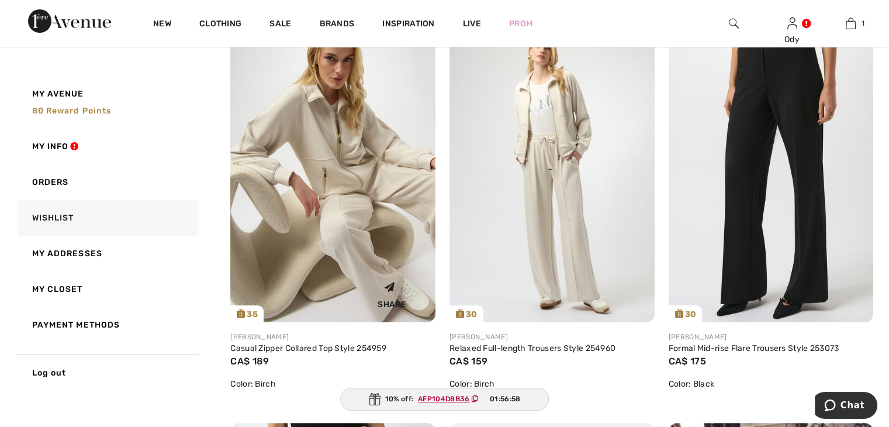
scroll to position [272, 0]
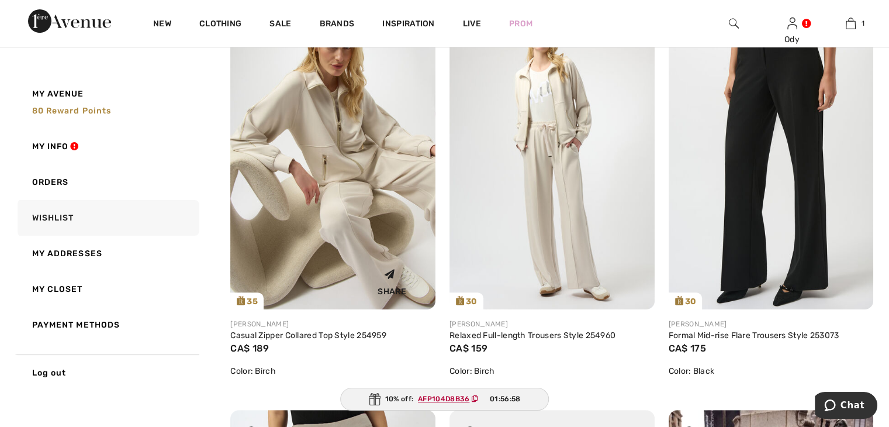
click at [360, 251] on img at bounding box center [332, 155] width 205 height 307
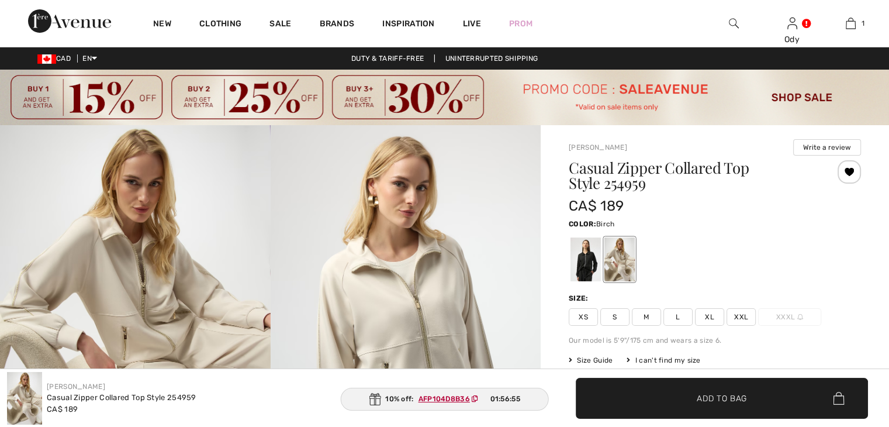
click at [706, 316] on span "XL" at bounding box center [709, 317] width 29 height 18
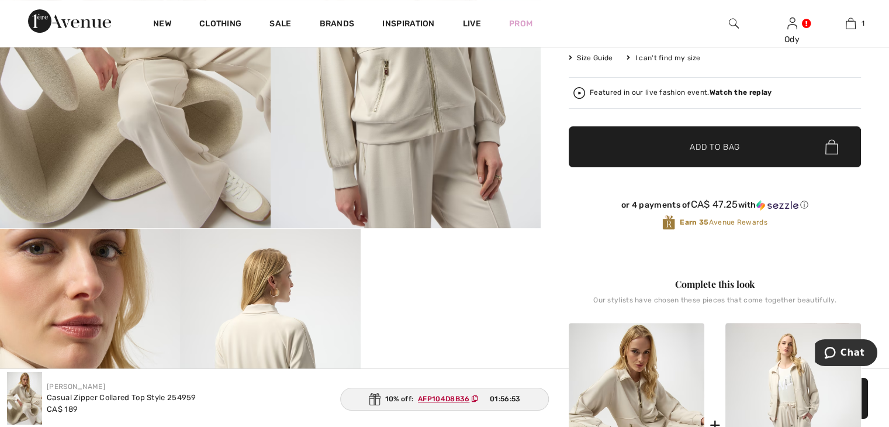
scroll to position [272, 0]
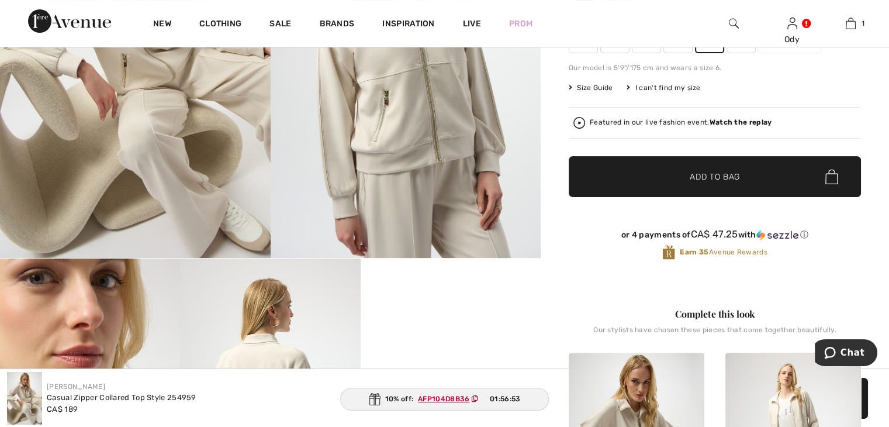
click at [736, 184] on span "✔ Added to Bag Add to Bag" at bounding box center [715, 176] width 292 height 41
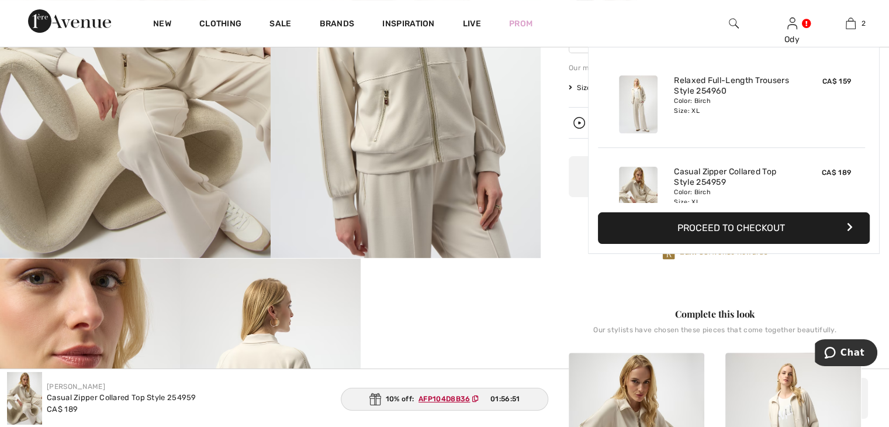
scroll to position [36, 0]
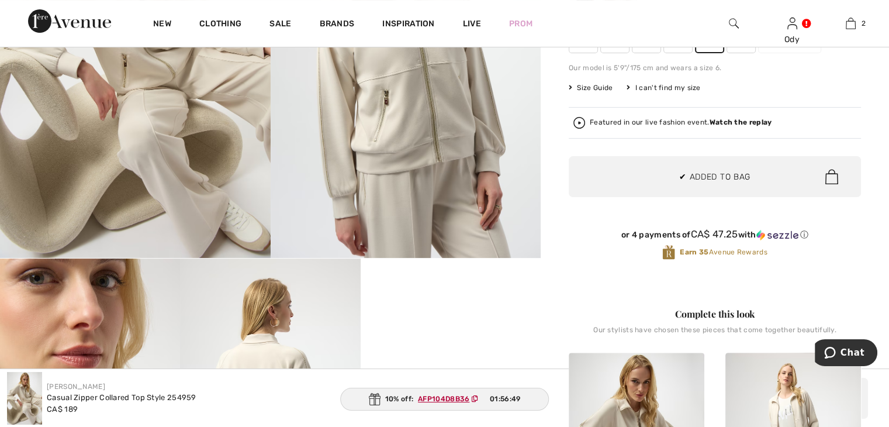
click at [484, 147] on img at bounding box center [406, 55] width 271 height 405
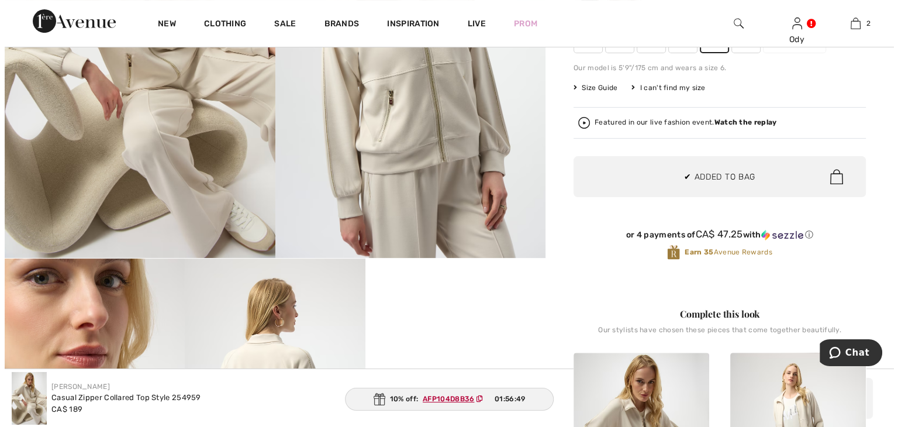
scroll to position [274, 0]
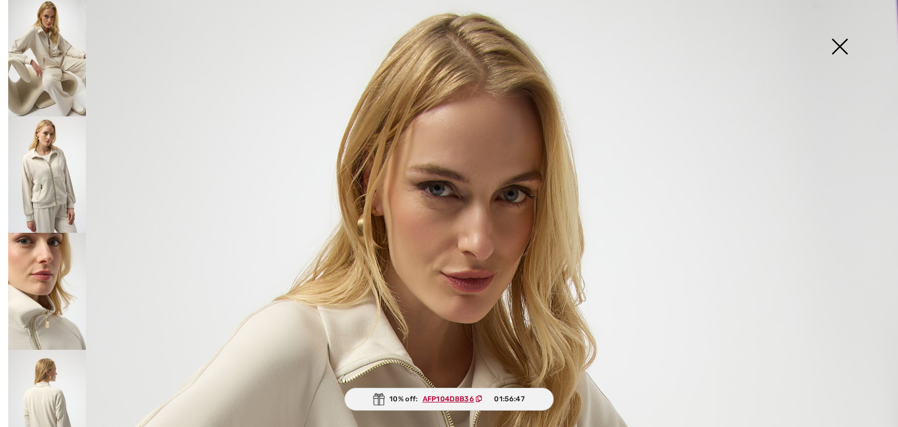
click at [836, 50] on img at bounding box center [839, 48] width 58 height 60
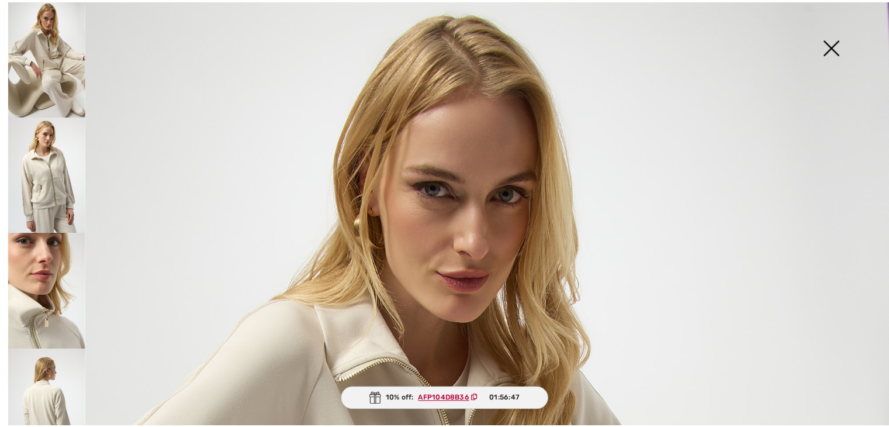
scroll to position [272, 0]
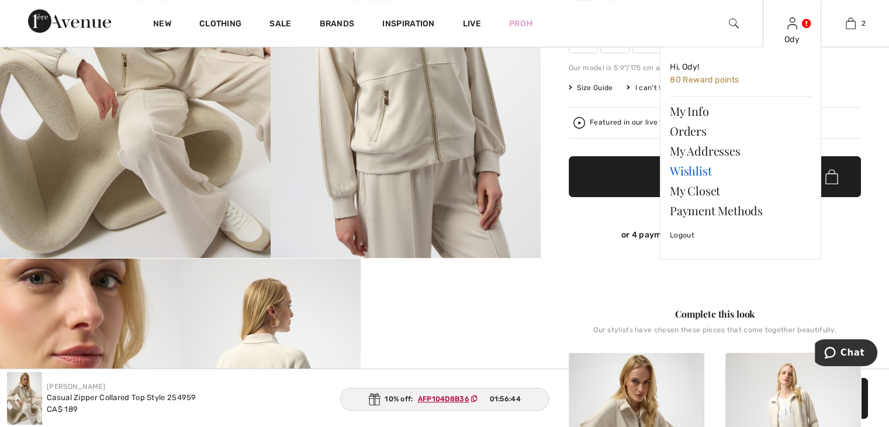
click at [697, 167] on link "Wishlist" at bounding box center [740, 171] width 141 height 20
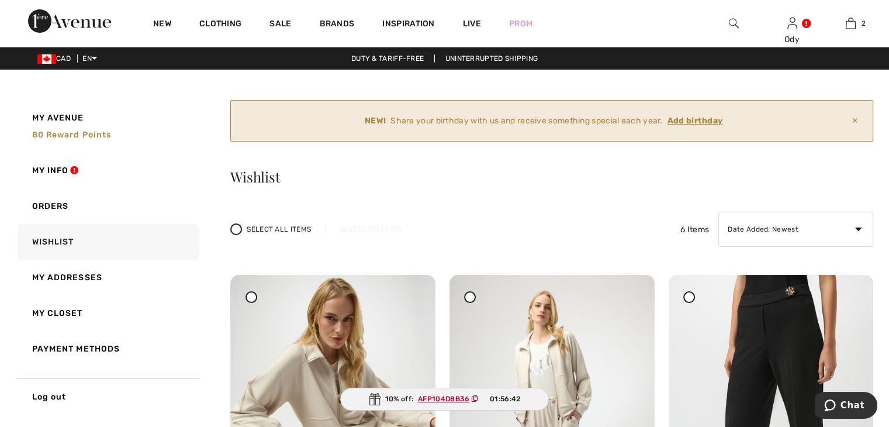
click at [251, 297] on icon at bounding box center [251, 296] width 5 height 5
click at [413, 287] on icon at bounding box center [412, 283] width 7 height 8
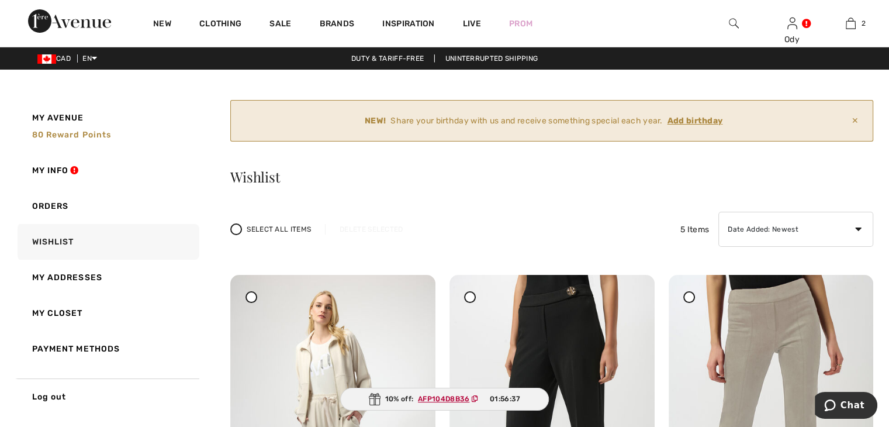
click at [248, 299] on div at bounding box center [251, 297] width 12 height 12
click at [416, 297] on icon at bounding box center [412, 297] width 7 height 8
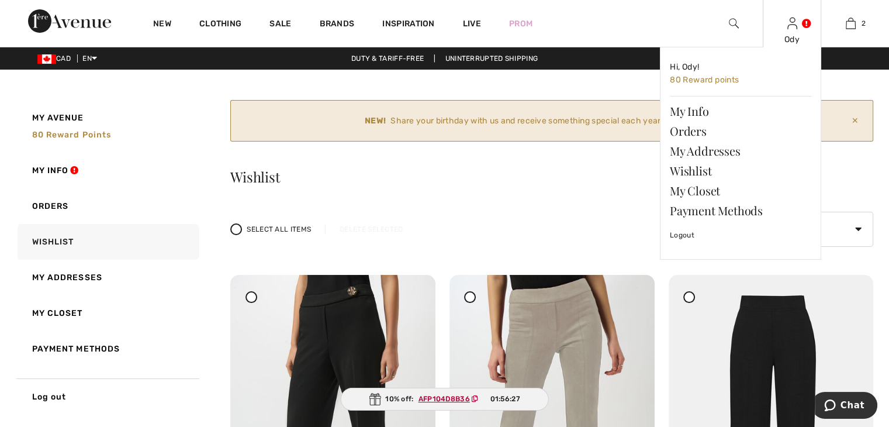
click at [794, 30] on img at bounding box center [792, 23] width 10 height 14
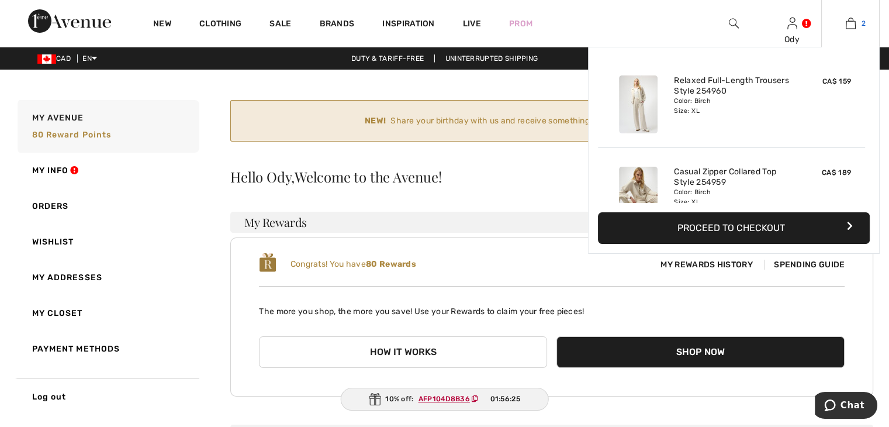
click at [856, 20] on link "2" at bounding box center [850, 23] width 57 height 14
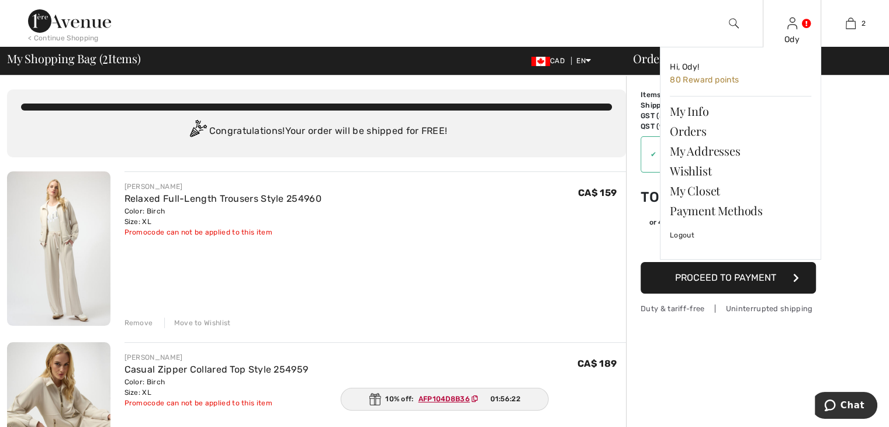
click at [797, 24] on div "Ody Hi, Ody! 80 Reward points My Info Orders My Addresses Wishlist My Closet Pa…" at bounding box center [792, 23] width 58 height 47
click at [791, 28] on img at bounding box center [792, 23] width 10 height 14
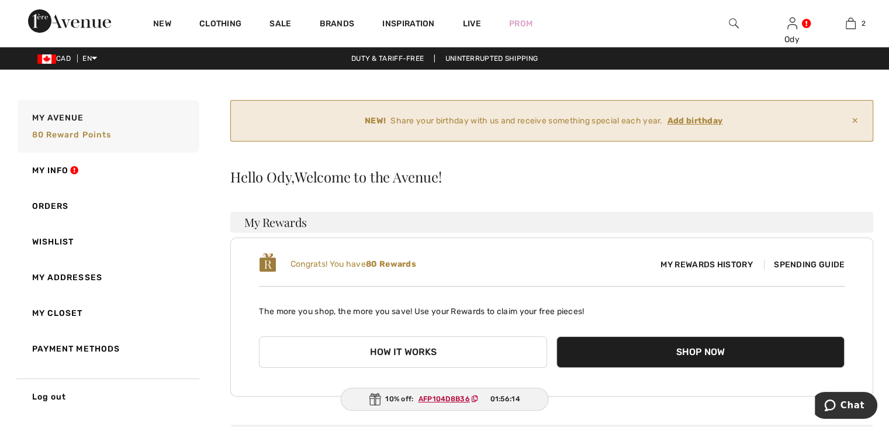
click at [704, 265] on span "My Rewards History" at bounding box center [706, 264] width 110 height 12
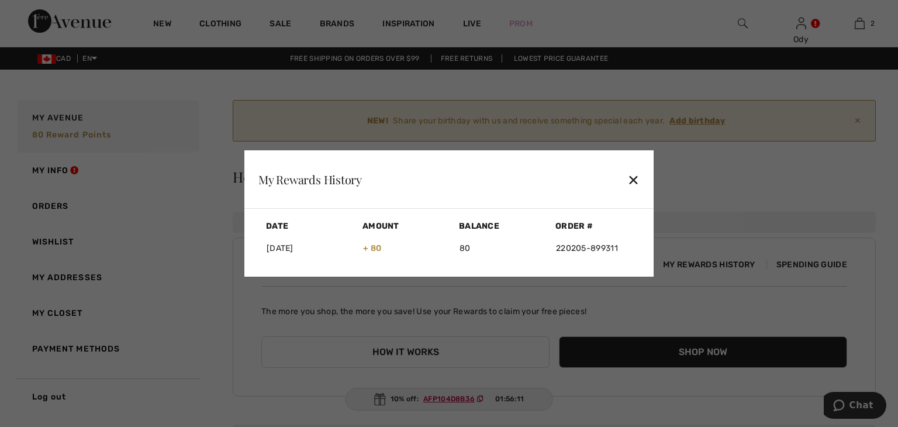
click at [636, 181] on div "✕" at bounding box center [633, 179] width 12 height 25
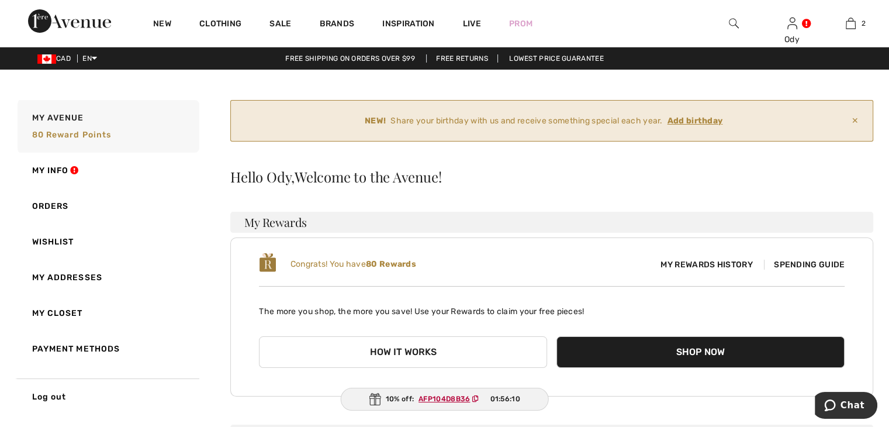
click at [402, 354] on button "How it works" at bounding box center [403, 352] width 288 height 32
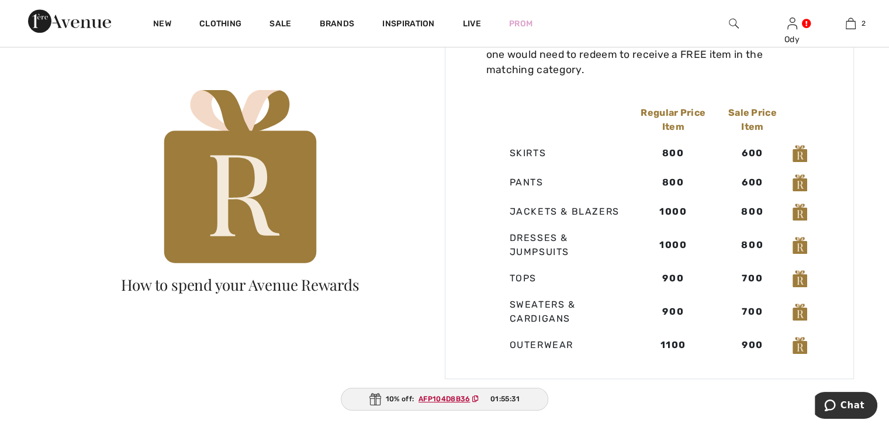
scroll to position [818, 0]
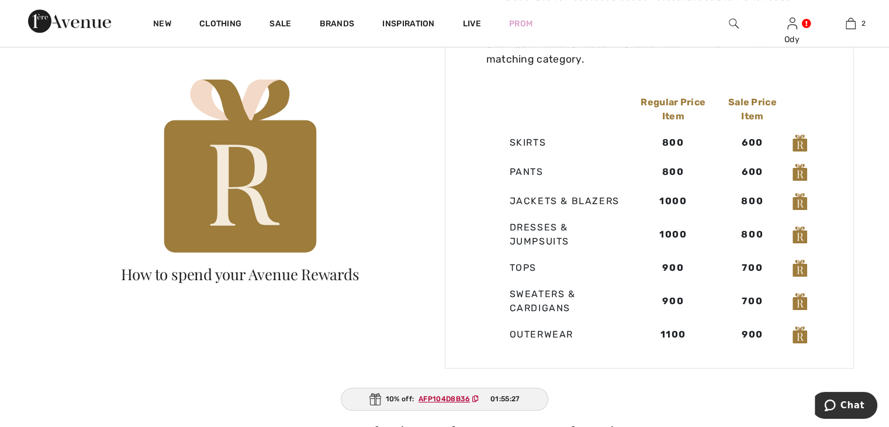
click at [435, 398] on ins "AFP104D8B36" at bounding box center [443, 398] width 51 height 8
click at [440, 398] on ins "AFP104D8B36" at bounding box center [443, 398] width 51 height 8
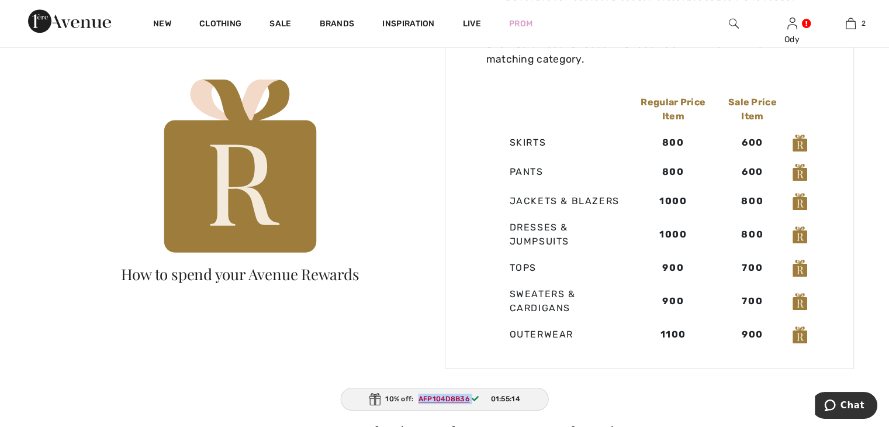
scroll to position [409, 0]
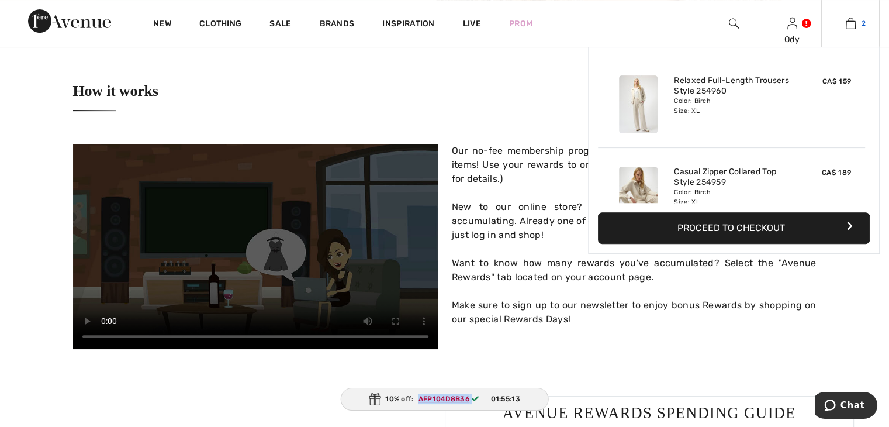
click at [853, 18] on img at bounding box center [851, 23] width 10 height 14
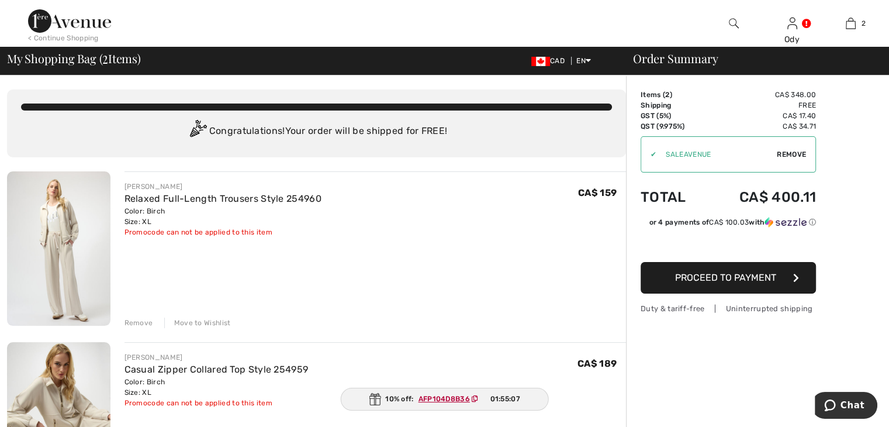
click at [794, 153] on span "Remove" at bounding box center [791, 154] width 29 height 11
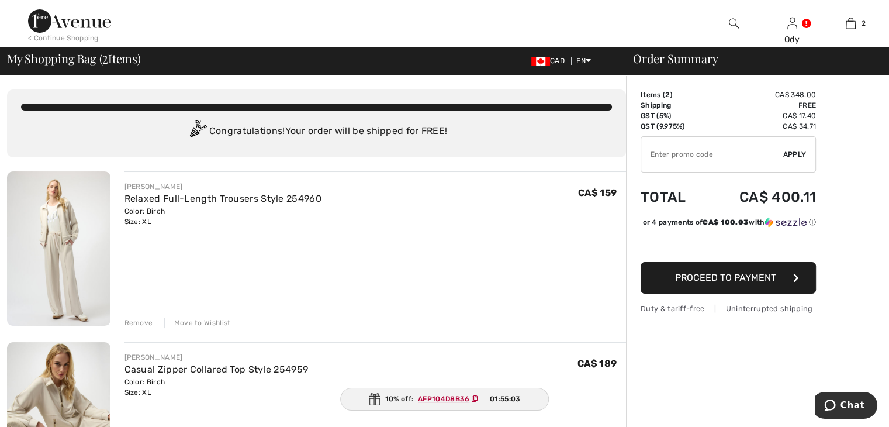
paste input "AFP104D8B36"
type input "AFP104D8B36"
click at [797, 154] on span "Apply" at bounding box center [794, 154] width 23 height 11
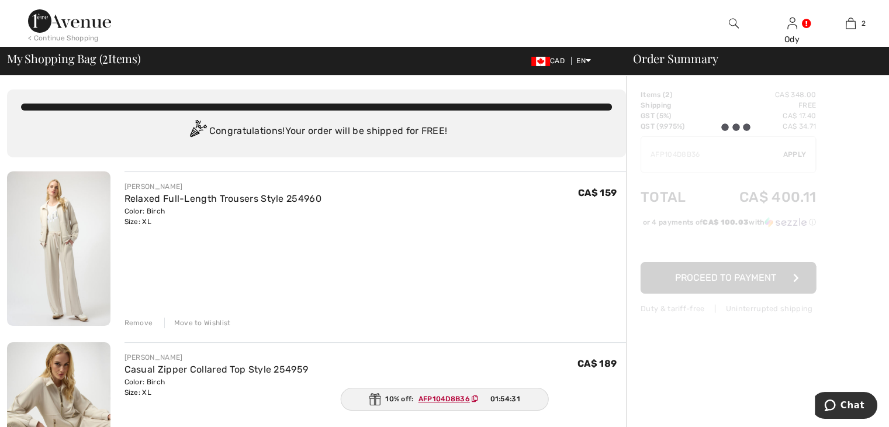
drag, startPoint x: 861, startPoint y: 179, endPoint x: 808, endPoint y: 81, distance: 111.4
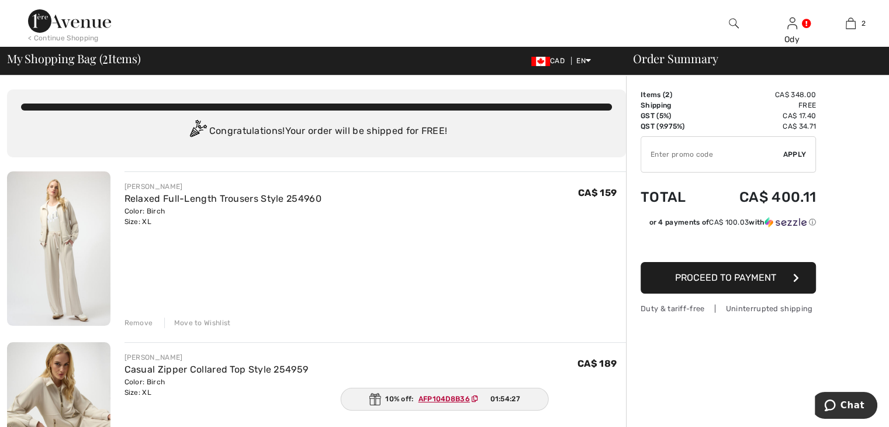
click at [711, 157] on input "TEXT" at bounding box center [712, 154] width 142 height 35
type input "GC005071684"
click at [792, 153] on span "Apply" at bounding box center [794, 154] width 23 height 11
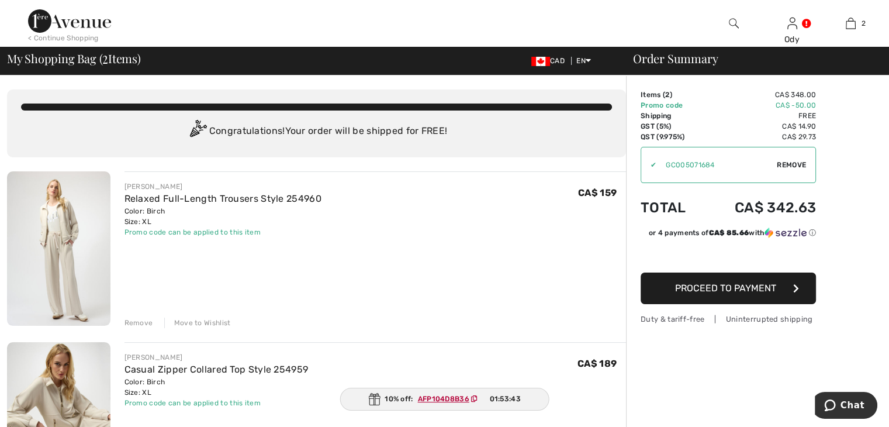
click at [733, 288] on span "Proceed to Payment" at bounding box center [725, 287] width 101 height 11
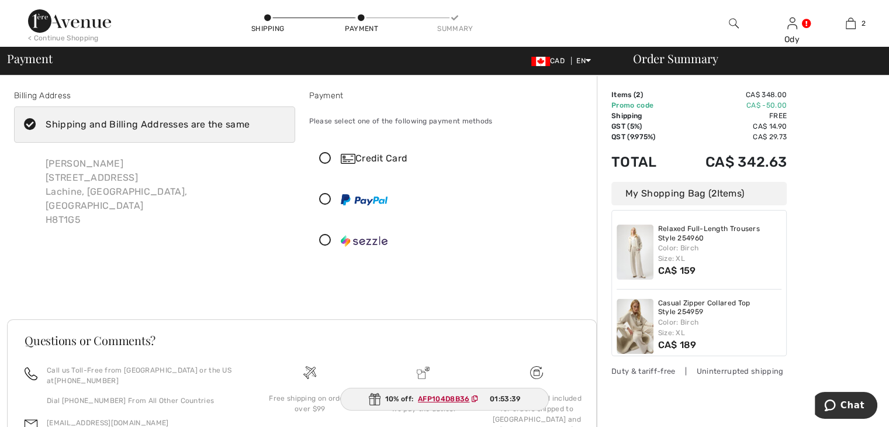
click at [327, 155] on icon at bounding box center [325, 159] width 31 height 12
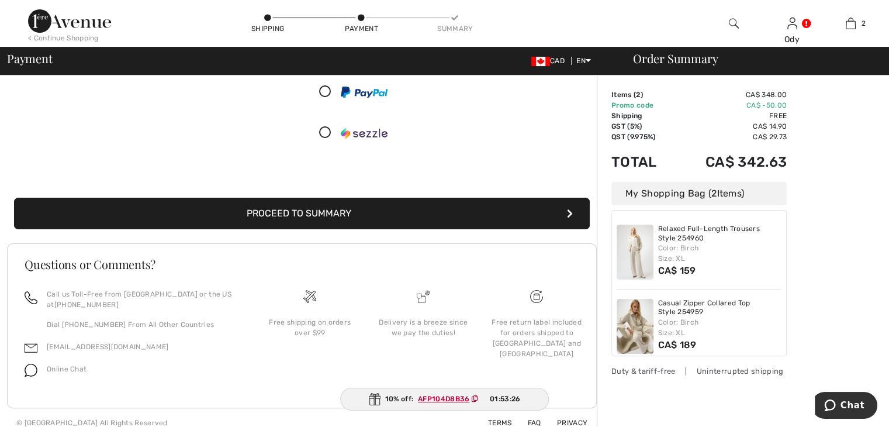
scroll to position [248, 0]
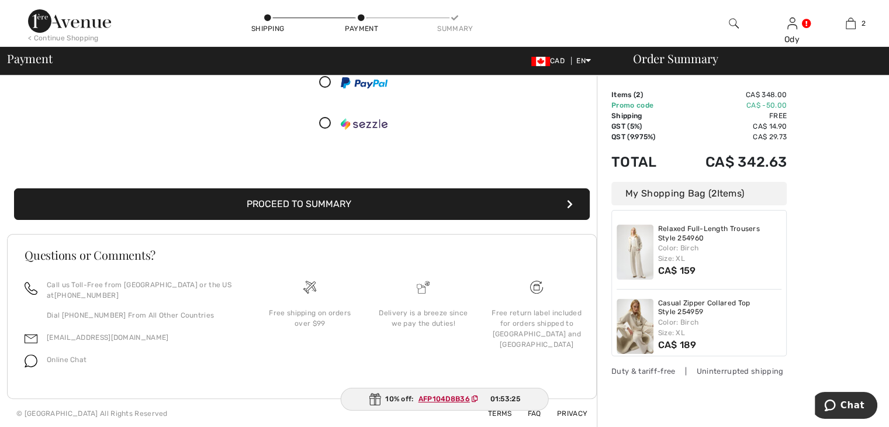
click at [304, 206] on button "Proceed to Summary" at bounding box center [302, 204] width 576 height 32
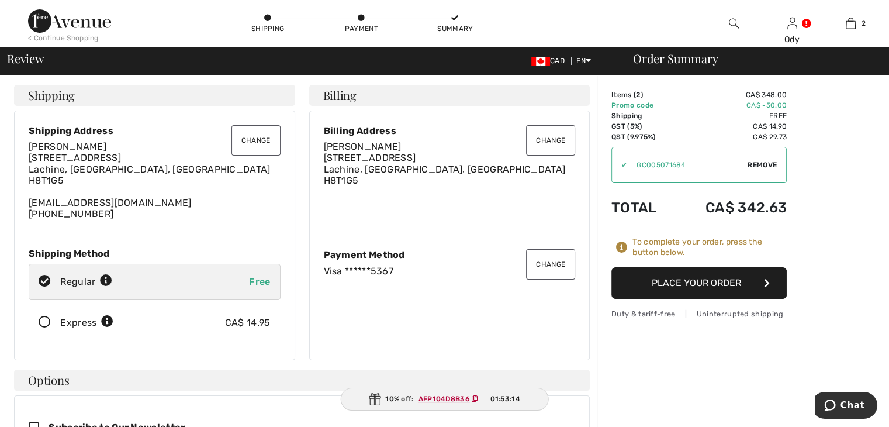
click at [545, 262] on button "Change" at bounding box center [550, 264] width 49 height 30
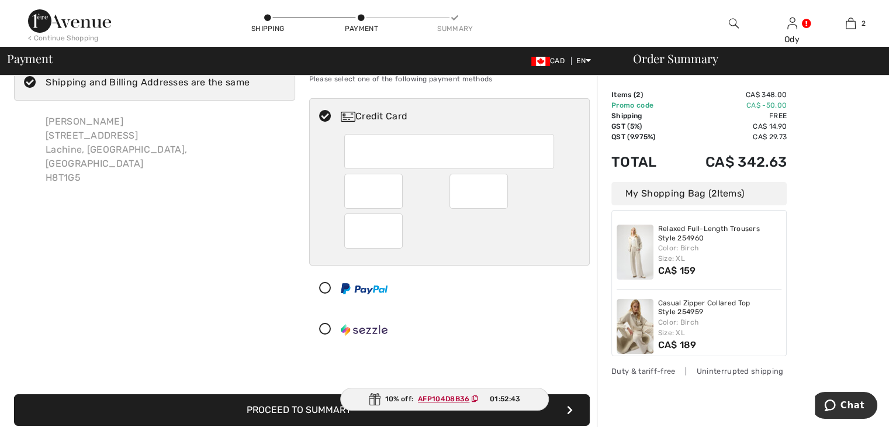
click at [449, 234] on div at bounding box center [449, 230] width 210 height 35
radio input "true"
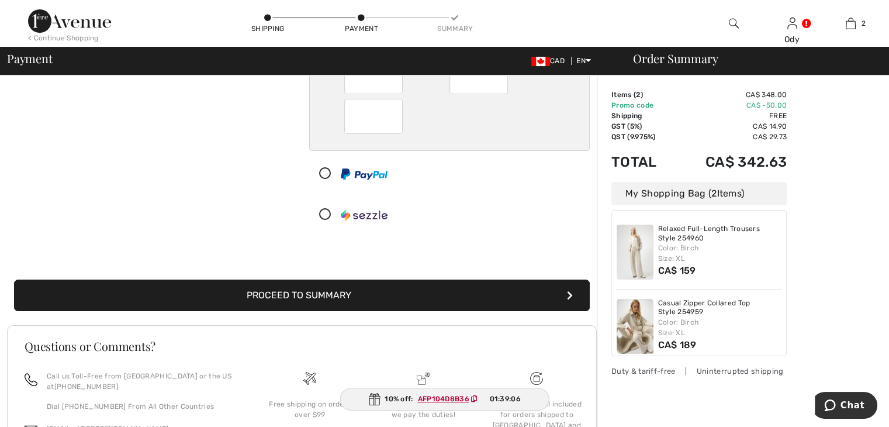
scroll to position [173, 0]
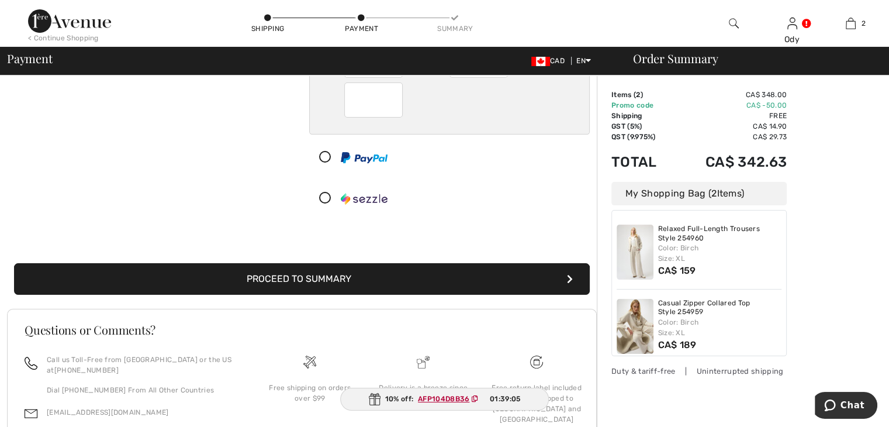
click at [364, 273] on button "Proceed to Summary" at bounding box center [302, 279] width 576 height 32
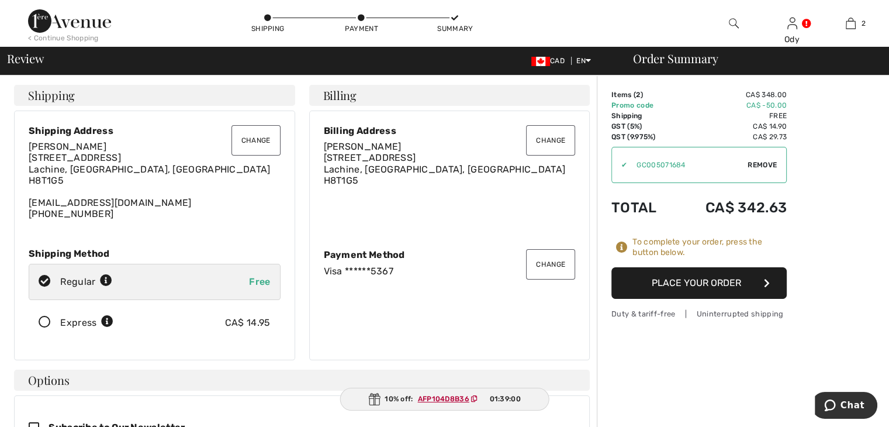
click at [679, 276] on button "Place Your Order" at bounding box center [698, 283] width 175 height 32
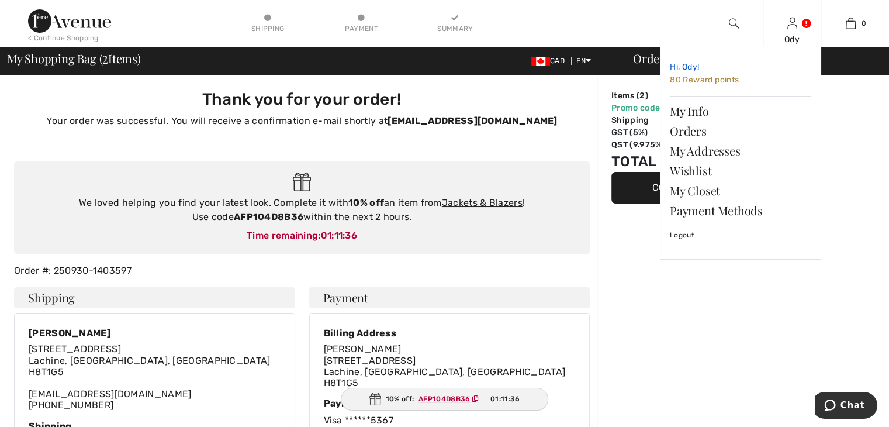
click at [698, 74] on link "Hi, Ody! 80 Reward points" at bounding box center [740, 74] width 141 height 34
